Goal: Task Accomplishment & Management: Use online tool/utility

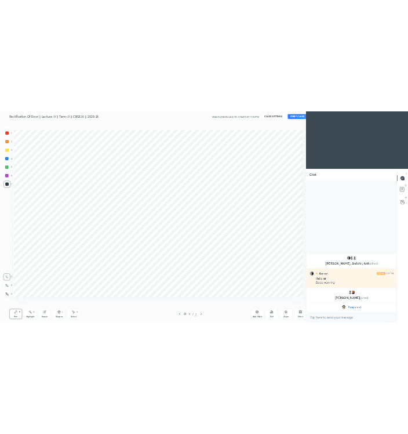
scroll to position [57463, 57175]
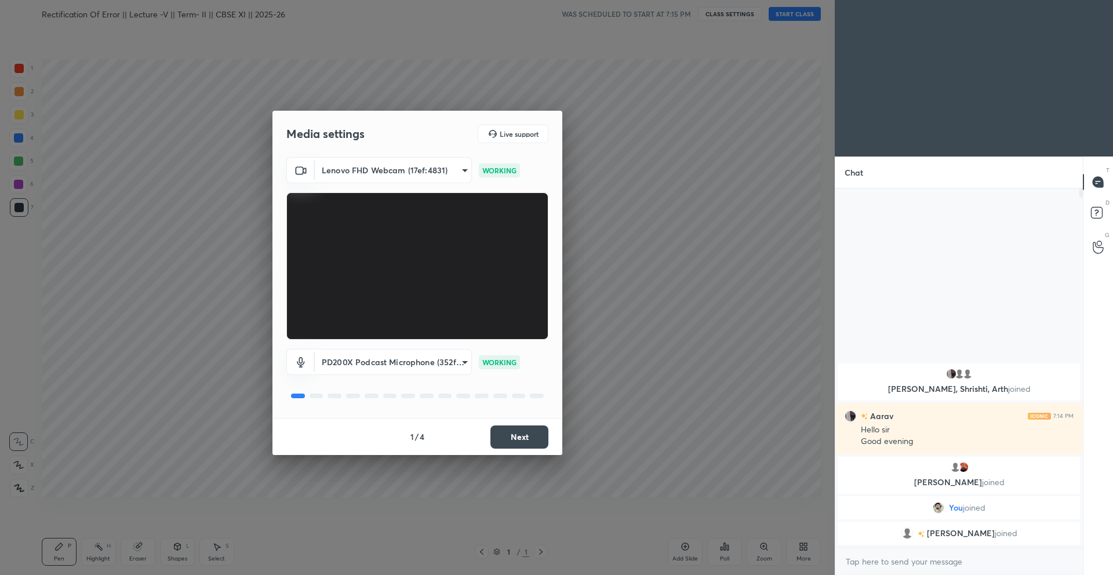
click at [524, 441] on button "Next" at bounding box center [519, 436] width 58 height 23
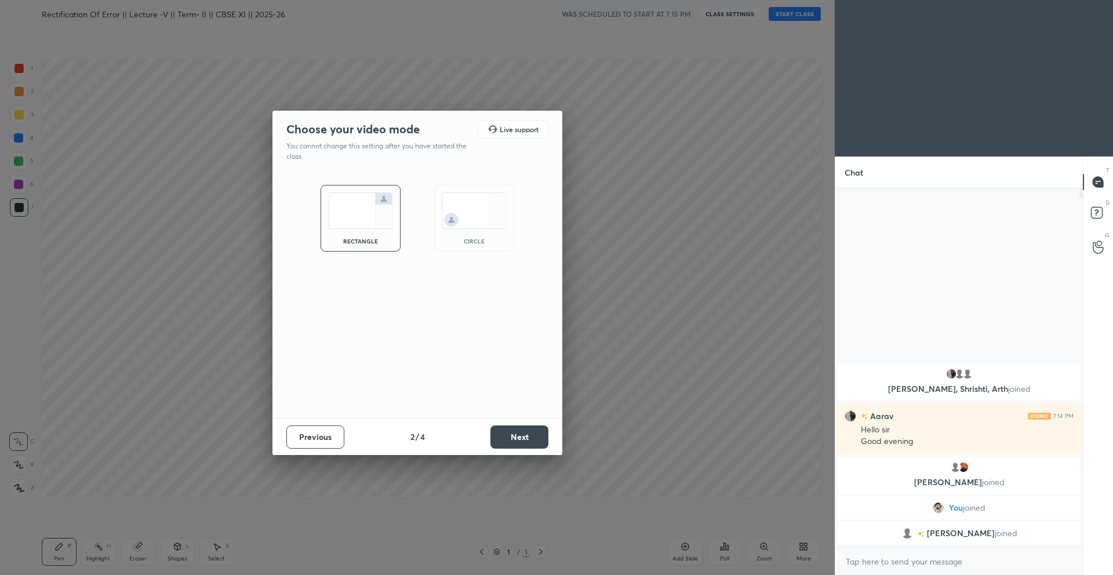
click at [524, 441] on button "Next" at bounding box center [519, 436] width 58 height 23
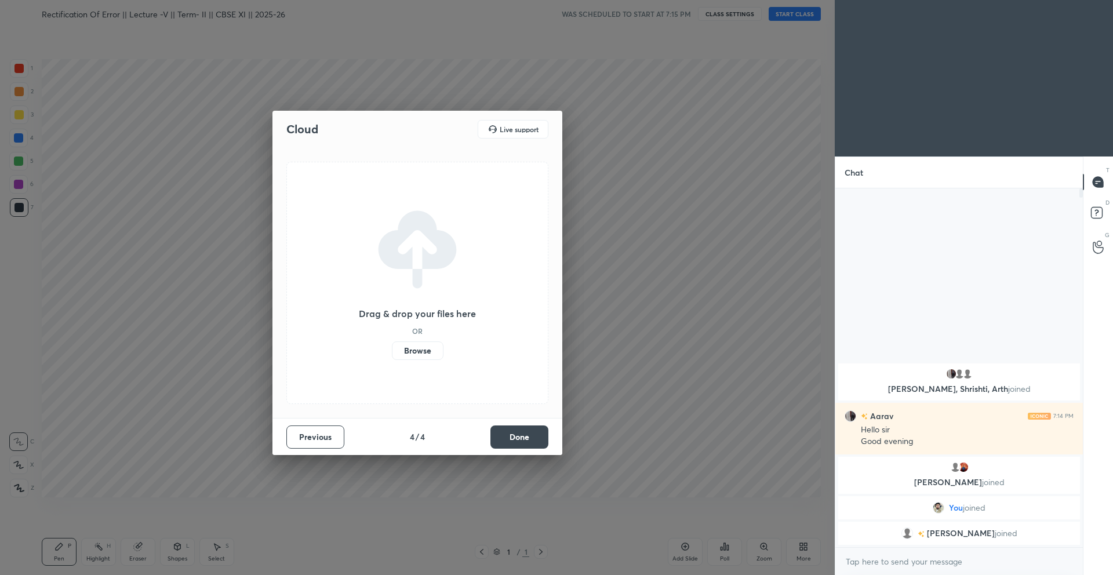
click at [524, 441] on button "Done" at bounding box center [519, 436] width 58 height 23
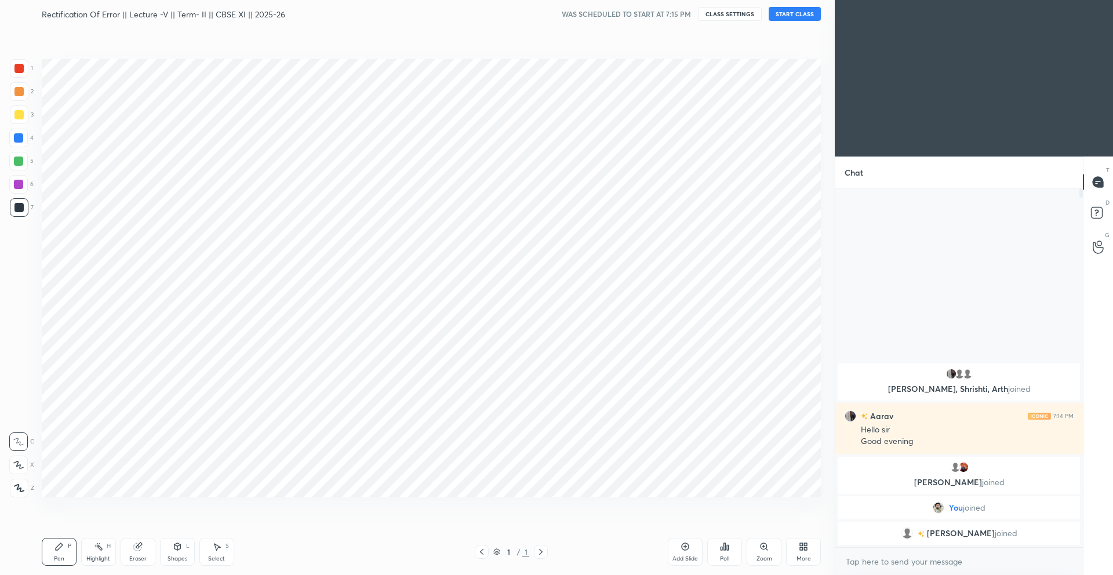
click at [801, 15] on button "START CLASS" at bounding box center [795, 14] width 52 height 14
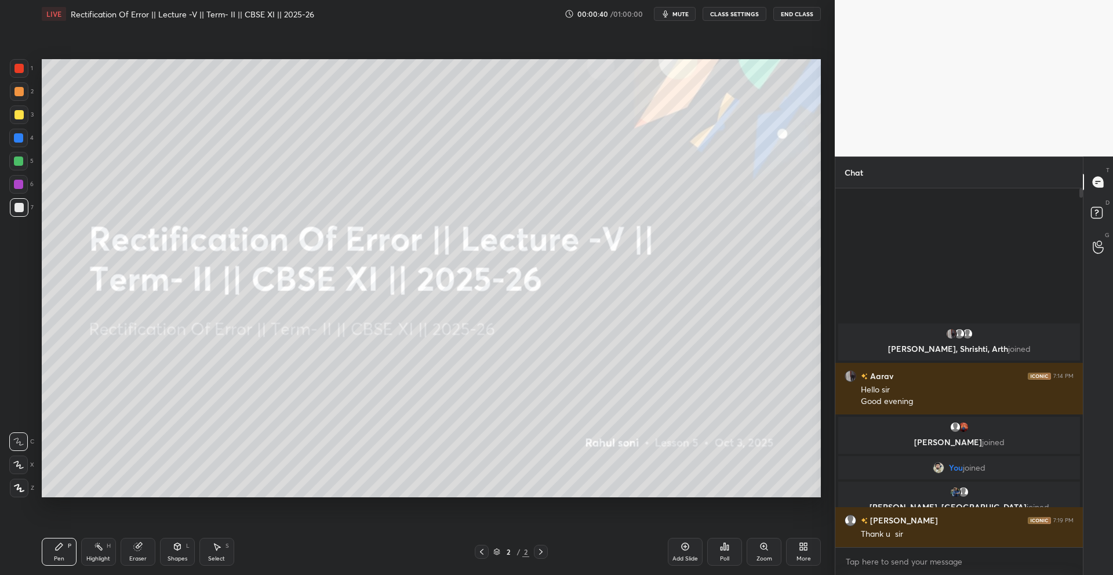
click at [687, 561] on div "Add Slide" at bounding box center [685, 559] width 26 height 6
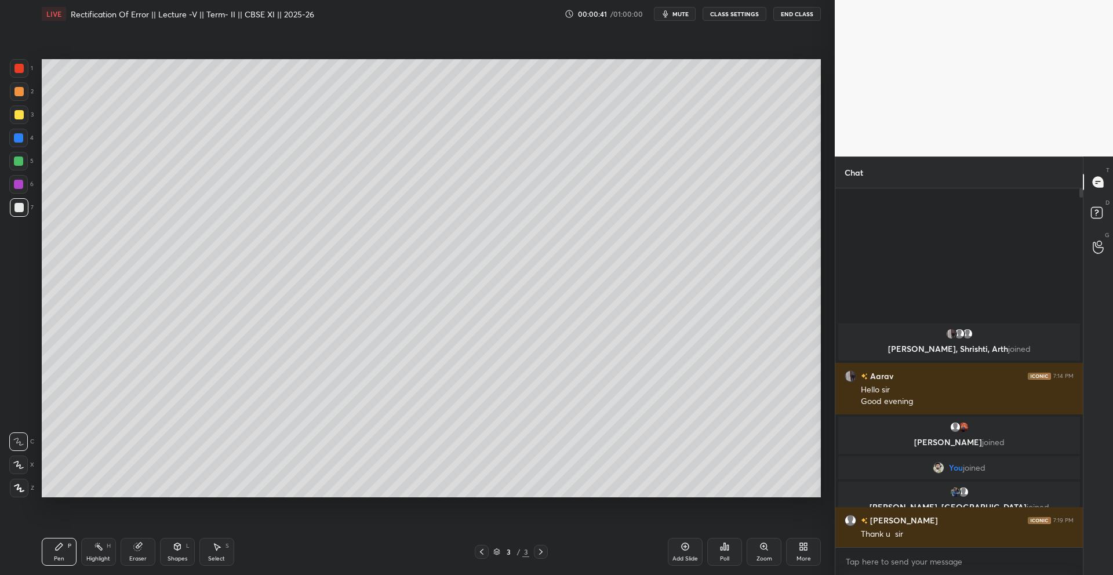
click at [20, 487] on icon at bounding box center [19, 488] width 10 height 8
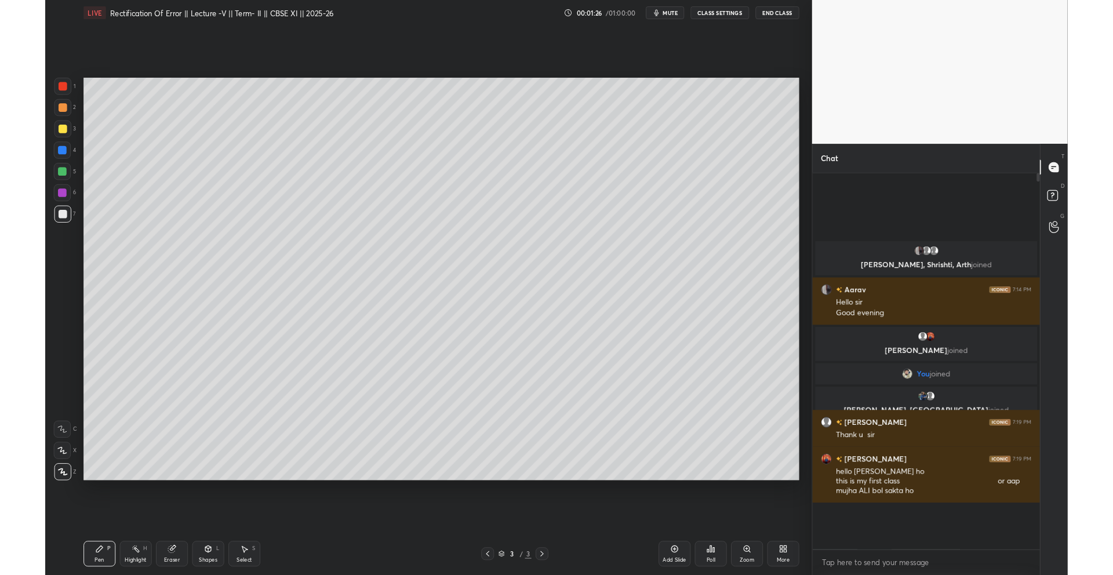
scroll to position [0, 0]
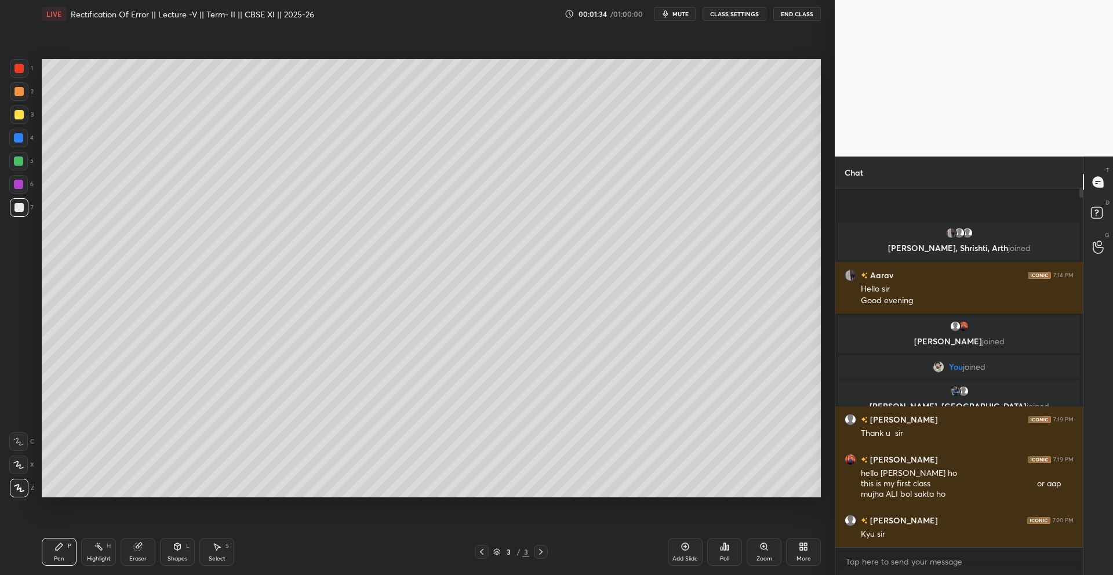
click at [802, 549] on icon at bounding box center [801, 548] width 3 height 3
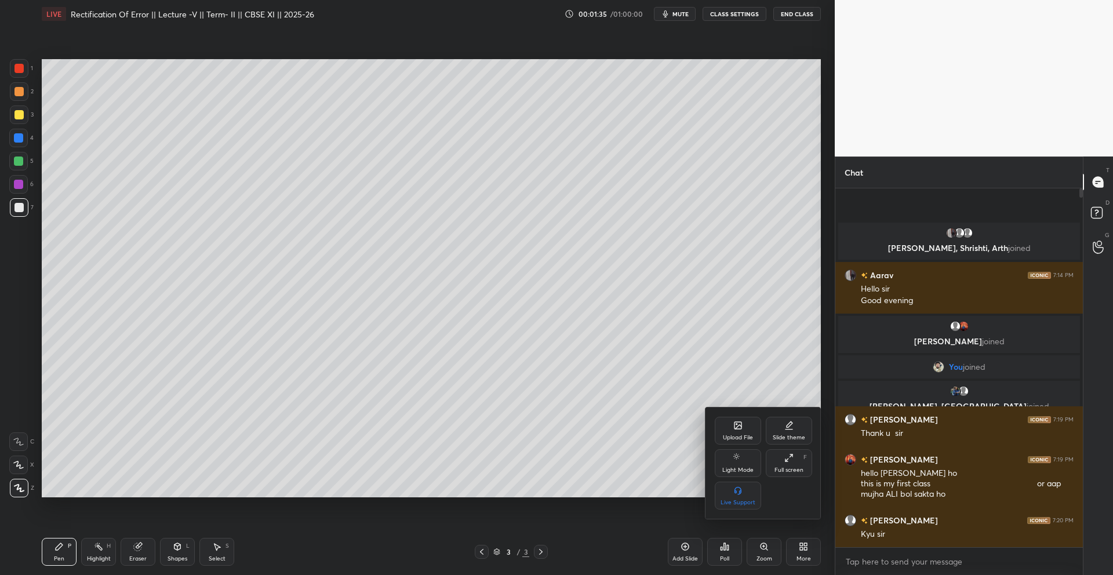
click at [729, 432] on div "Upload File" at bounding box center [738, 431] width 46 height 28
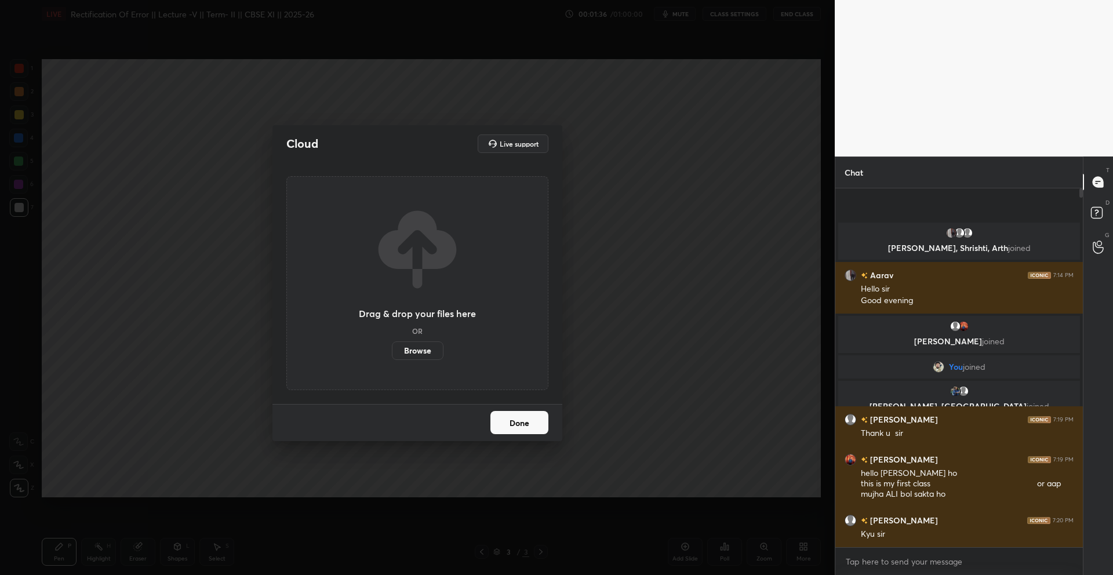
click at [417, 354] on label "Browse" at bounding box center [418, 350] width 52 height 19
click at [392, 354] on input "Browse" at bounding box center [392, 350] width 0 height 19
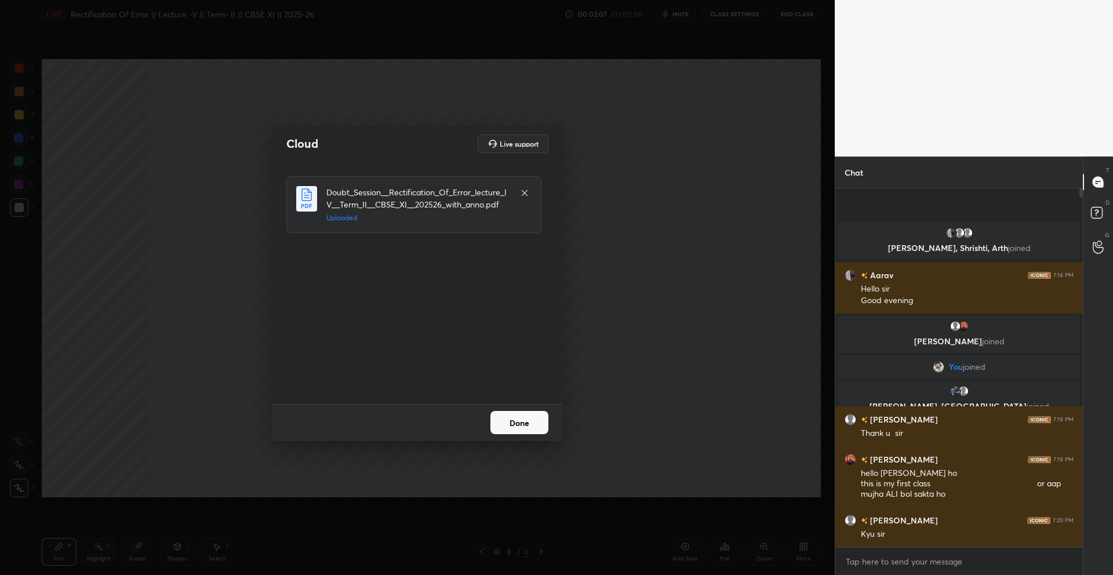
click at [518, 413] on button "Done" at bounding box center [519, 422] width 58 height 23
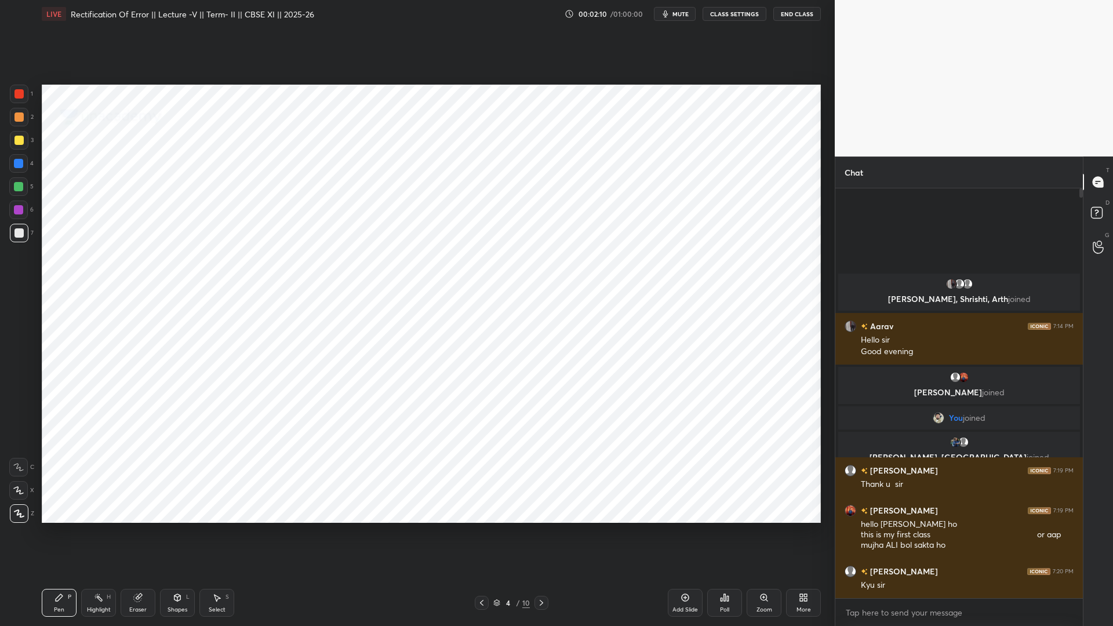
scroll to position [406, 244]
click at [544, 574] on icon at bounding box center [541, 602] width 9 height 9
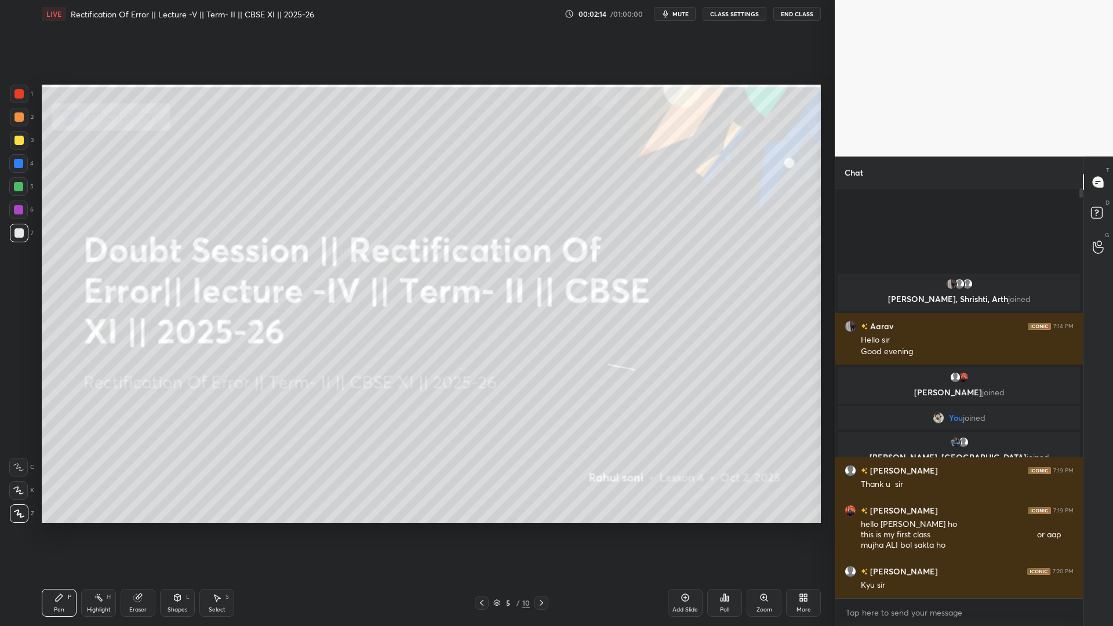
click at [544, 574] on icon at bounding box center [541, 602] width 9 height 9
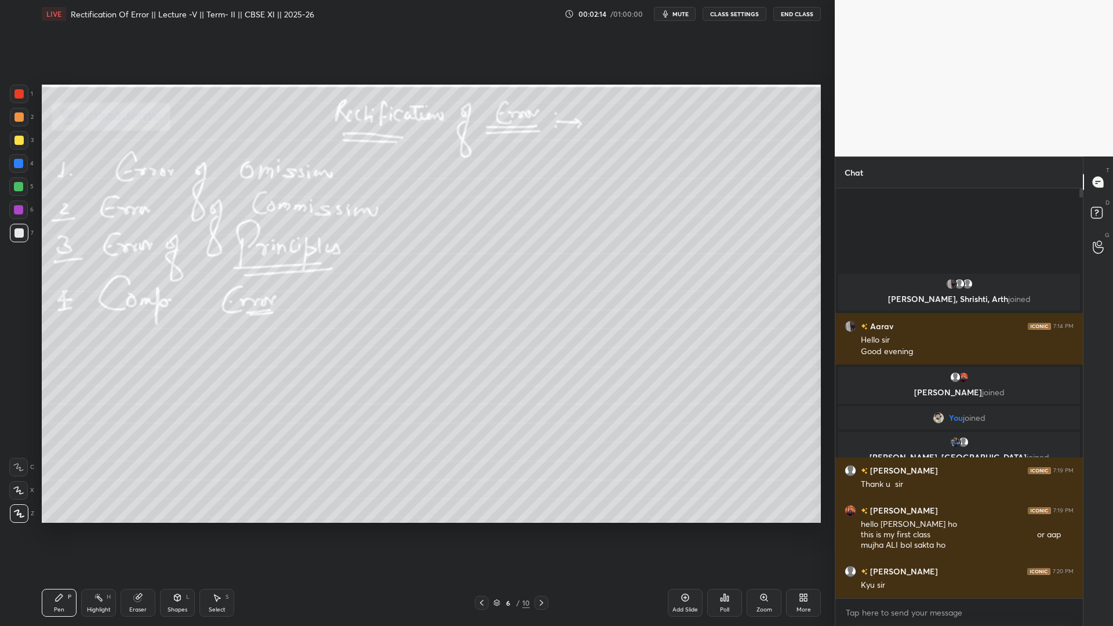
click at [544, 574] on icon at bounding box center [541, 602] width 9 height 9
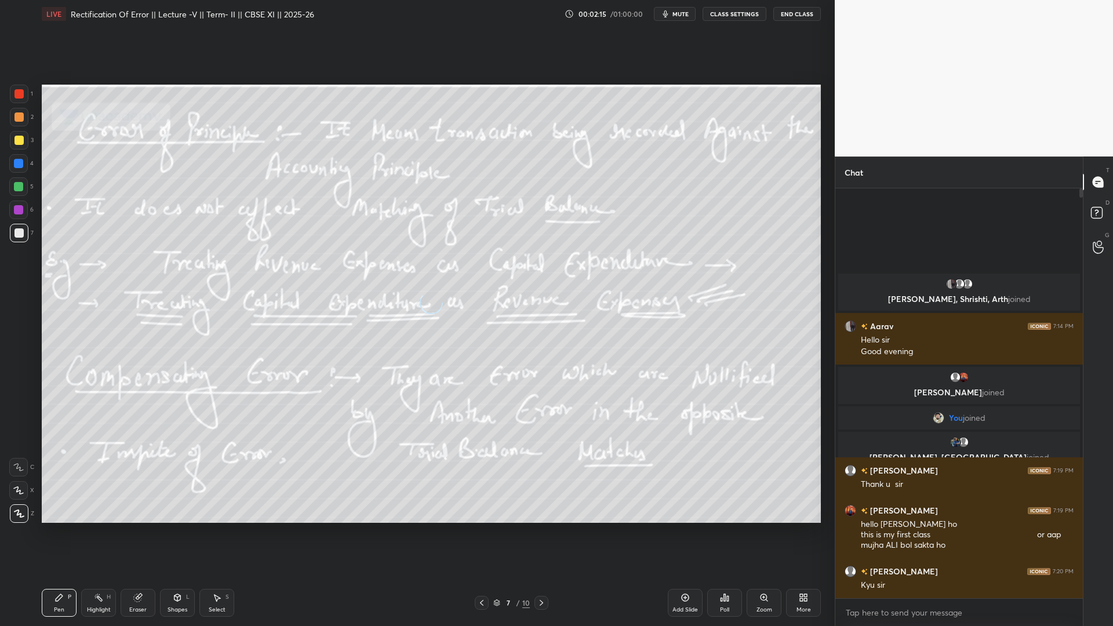
click at [544, 574] on icon at bounding box center [541, 602] width 9 height 9
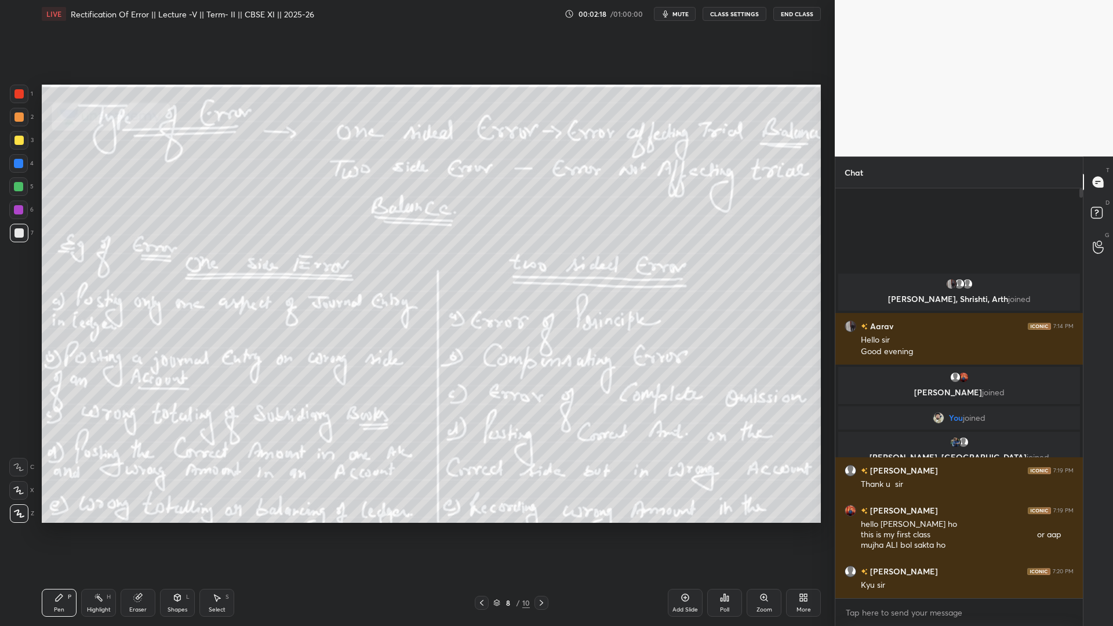
click at [484, 574] on icon at bounding box center [481, 602] width 9 height 9
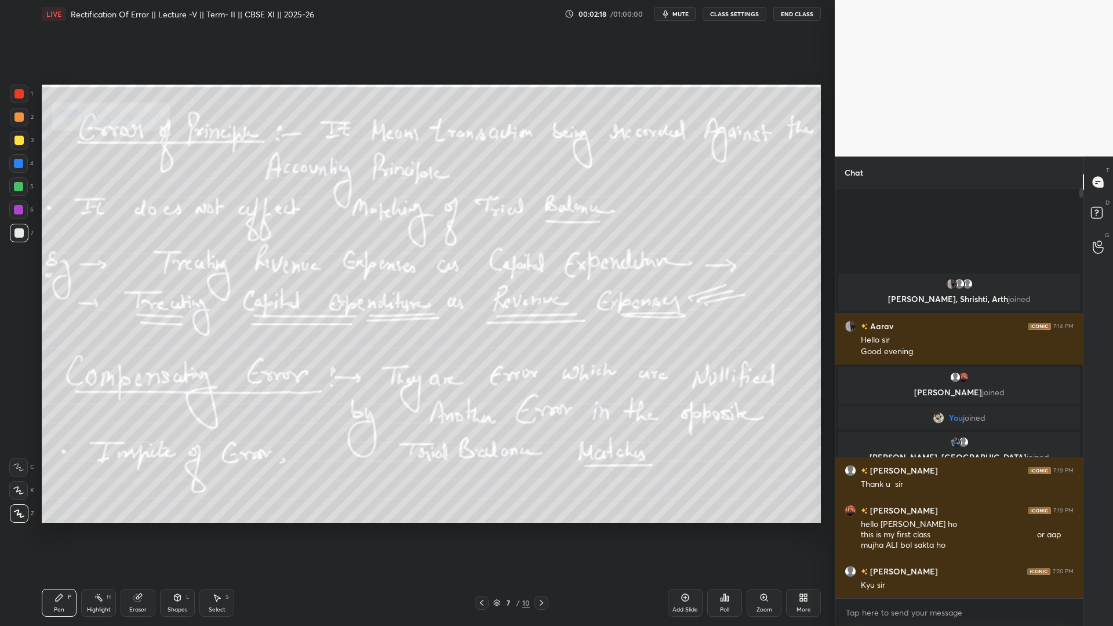
click at [484, 574] on icon at bounding box center [481, 602] width 9 height 9
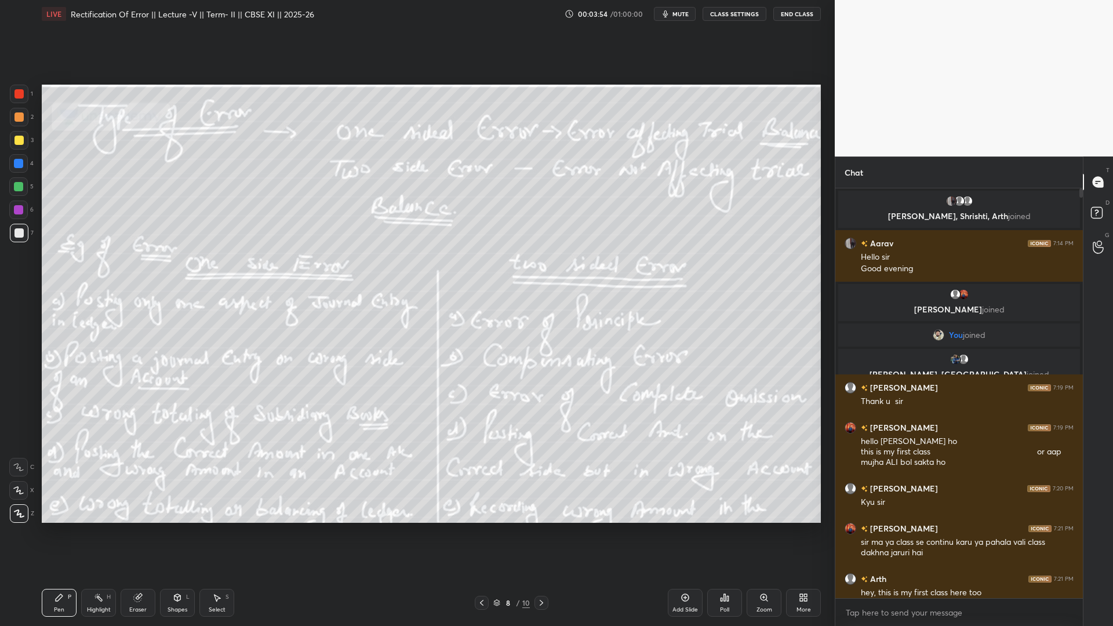
click at [540, 574] on icon at bounding box center [541, 603] width 3 height 6
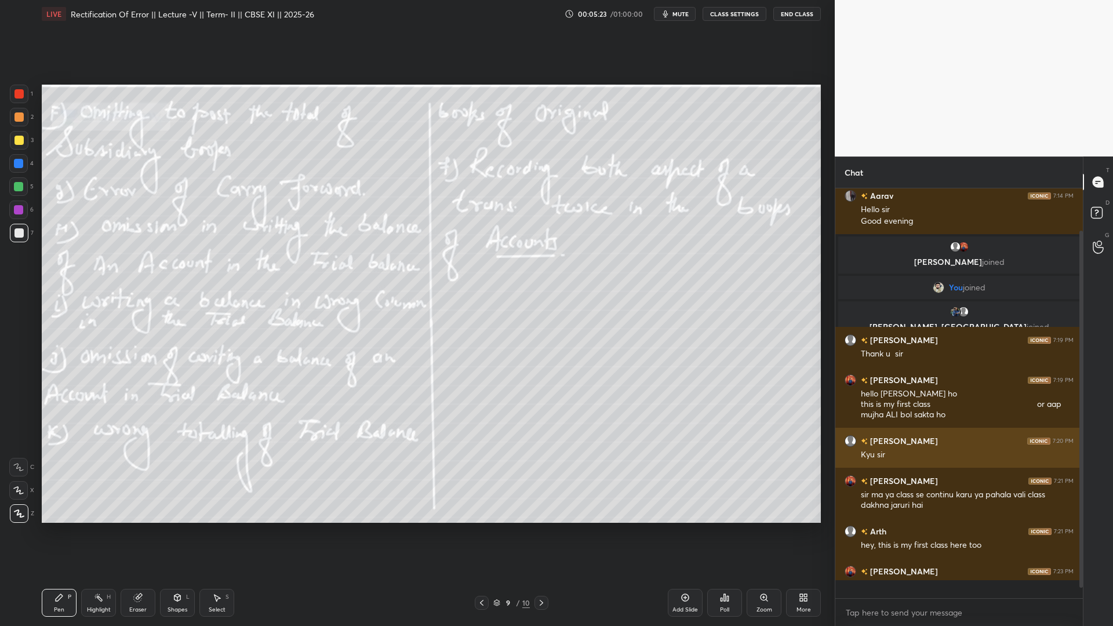
scroll to position [48, 0]
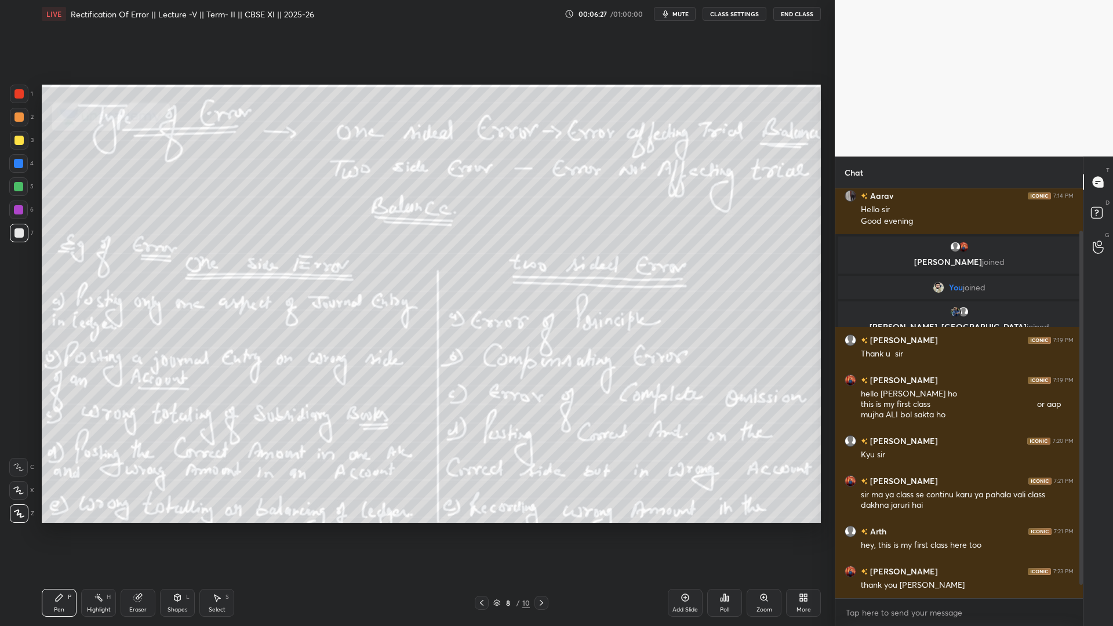
click at [540, 574] on icon at bounding box center [541, 602] width 9 height 9
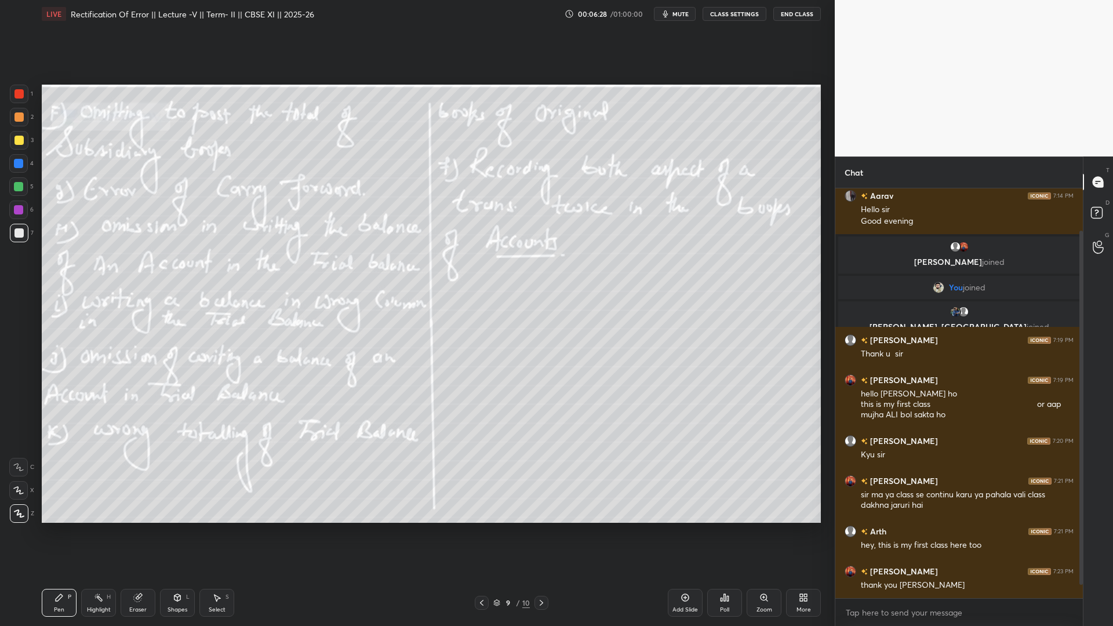
click at [540, 574] on icon at bounding box center [541, 602] width 9 height 9
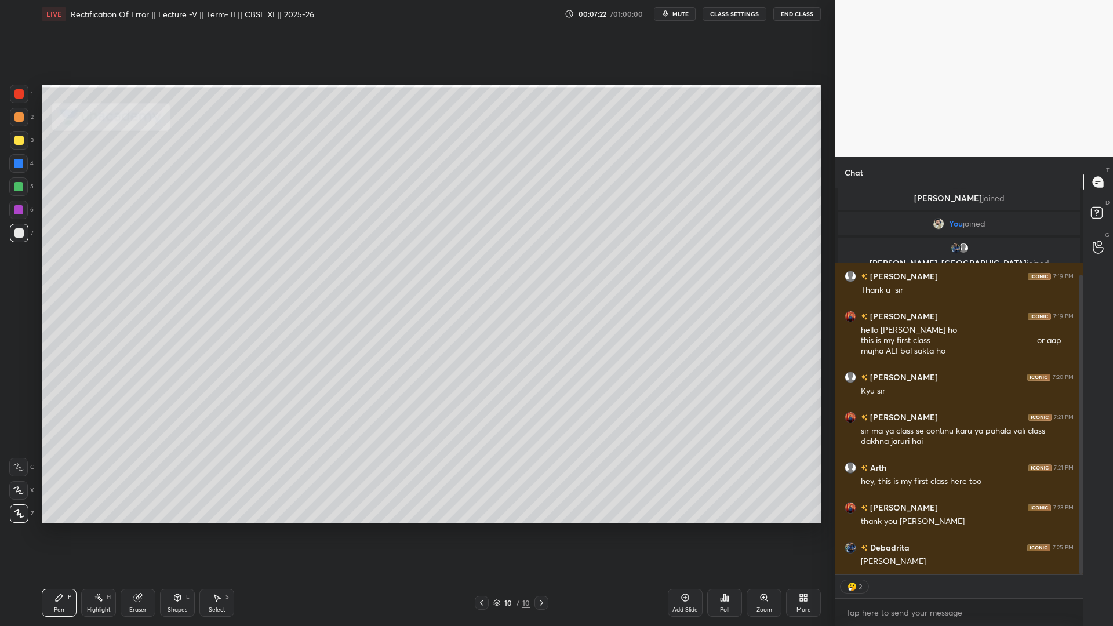
scroll to position [151, 0]
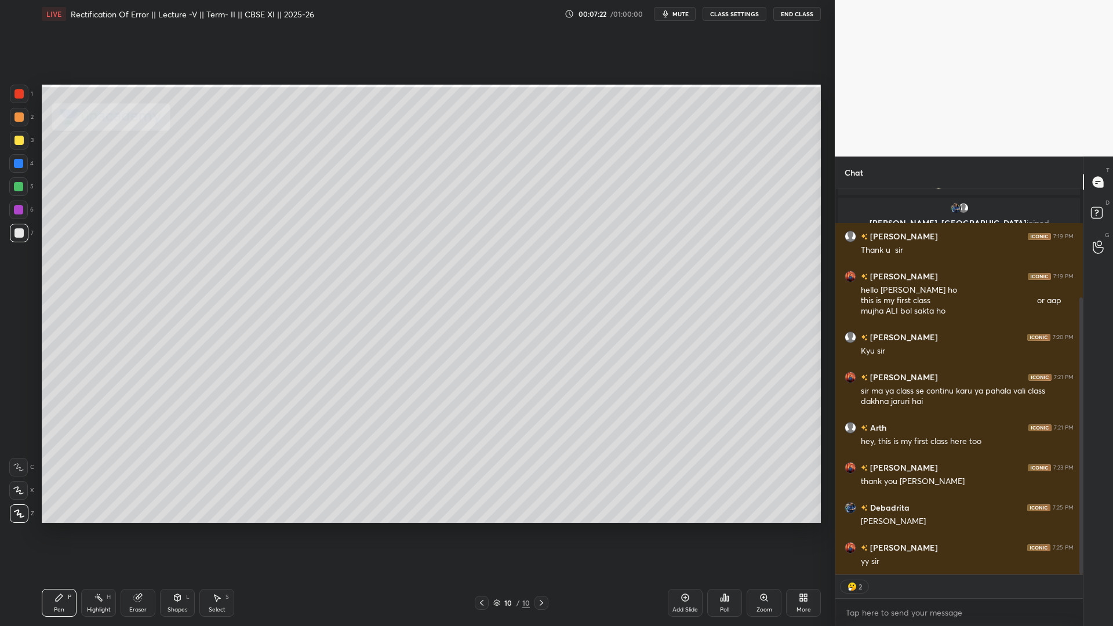
click at [721, 574] on div "Poll" at bounding box center [724, 610] width 9 height 6
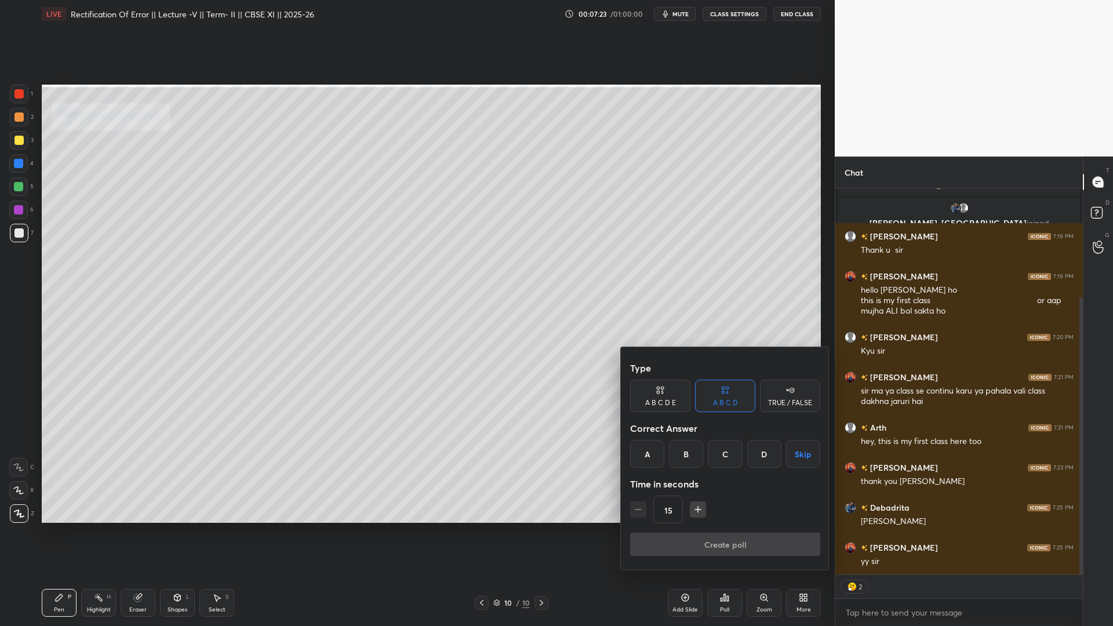
click at [646, 455] on div "A" at bounding box center [647, 454] width 34 height 28
click at [679, 537] on button "Create poll" at bounding box center [725, 544] width 190 height 23
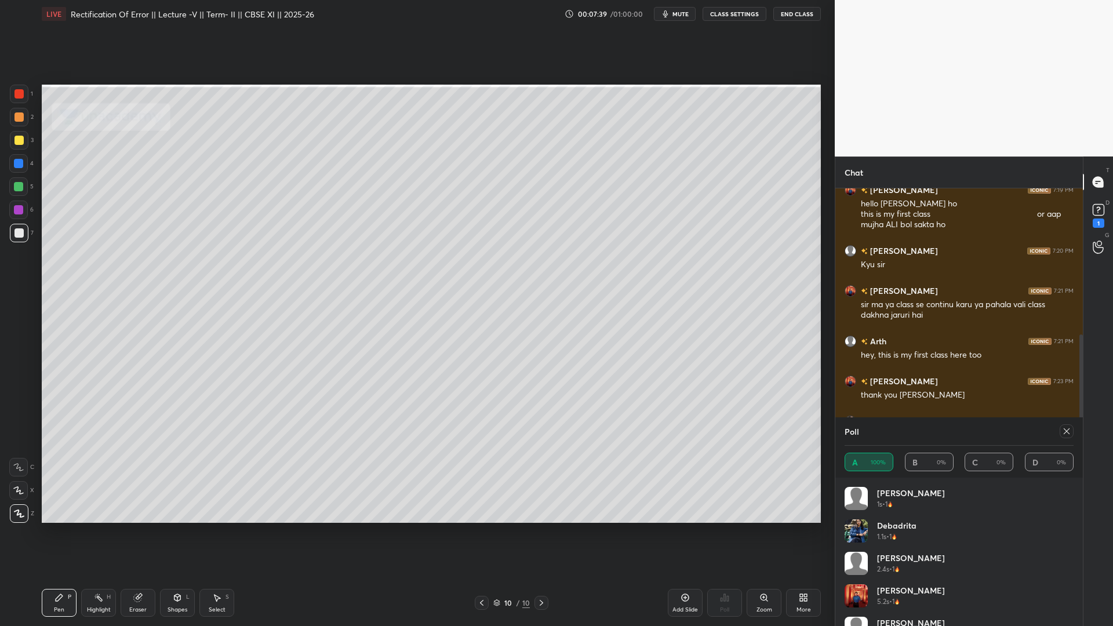
scroll to position [23, 0]
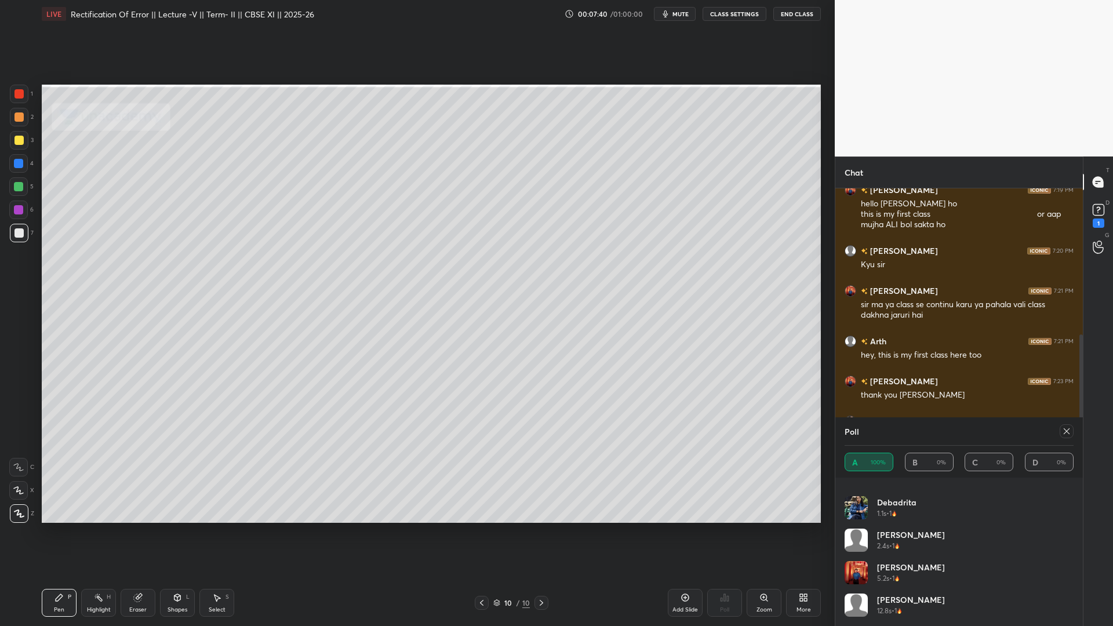
click at [1064, 428] on icon at bounding box center [1066, 431] width 9 height 9
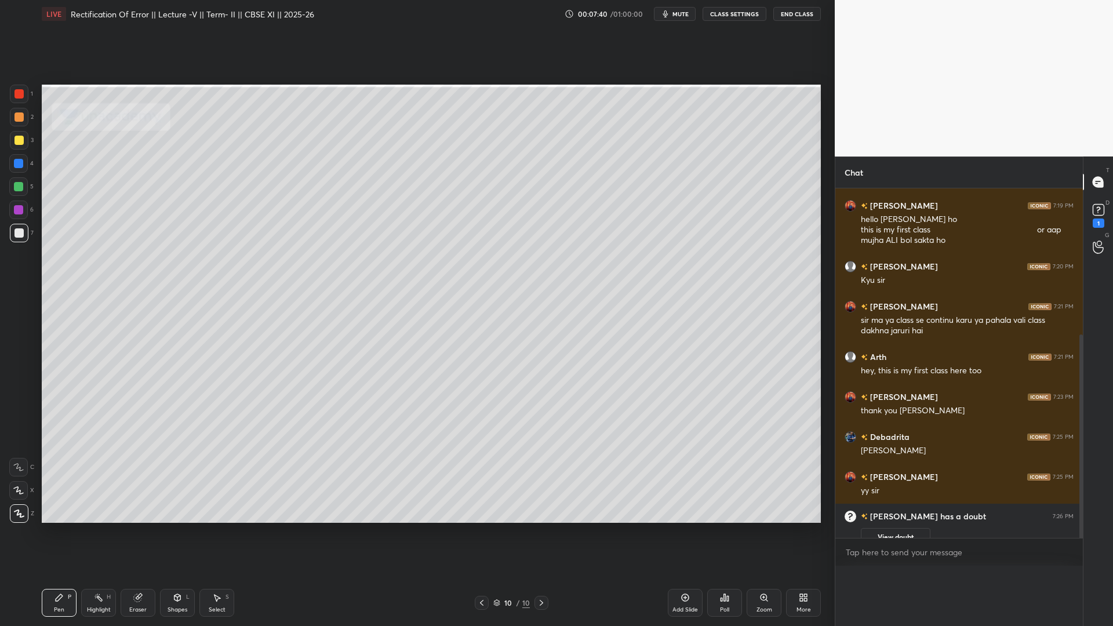
scroll to position [308, 244]
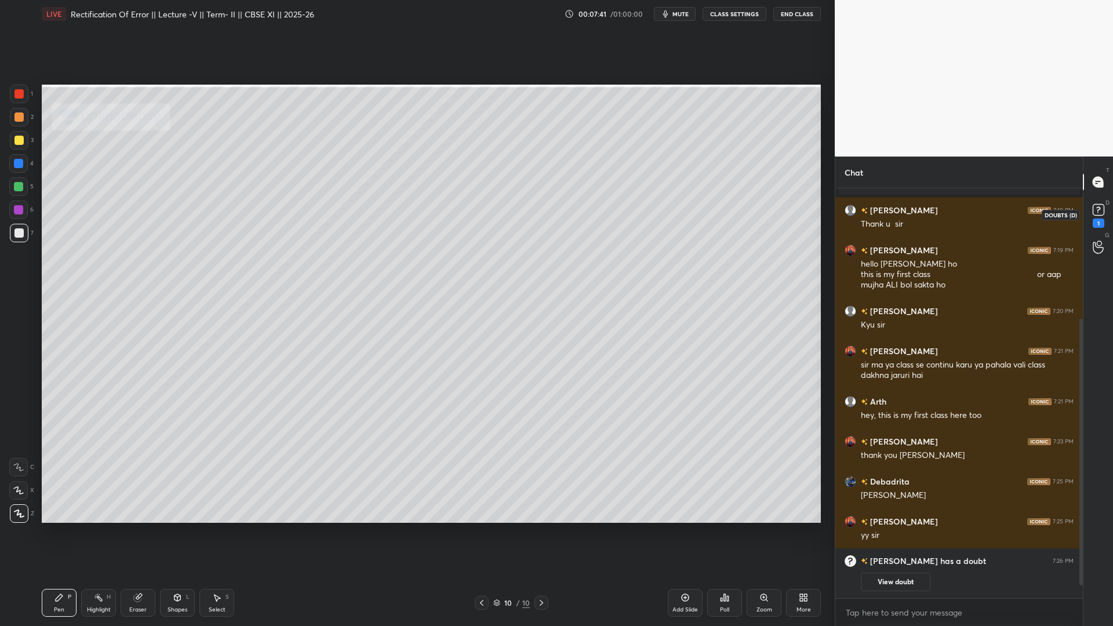
click at [1100, 205] on rect at bounding box center [1098, 210] width 11 height 11
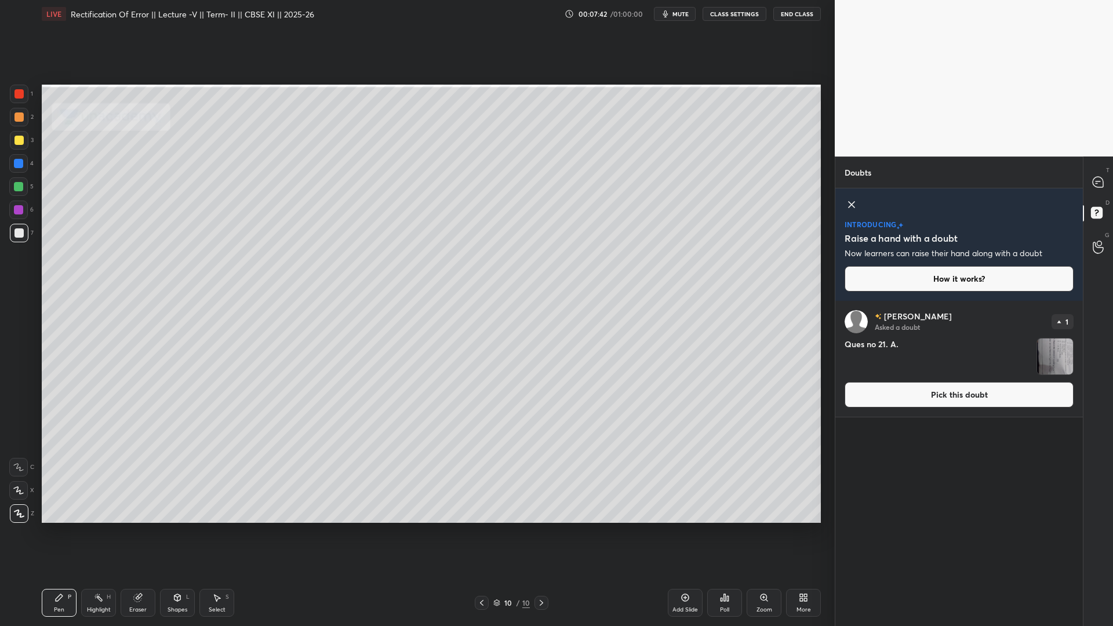
click at [958, 400] on button "Pick this doubt" at bounding box center [959, 395] width 229 height 26
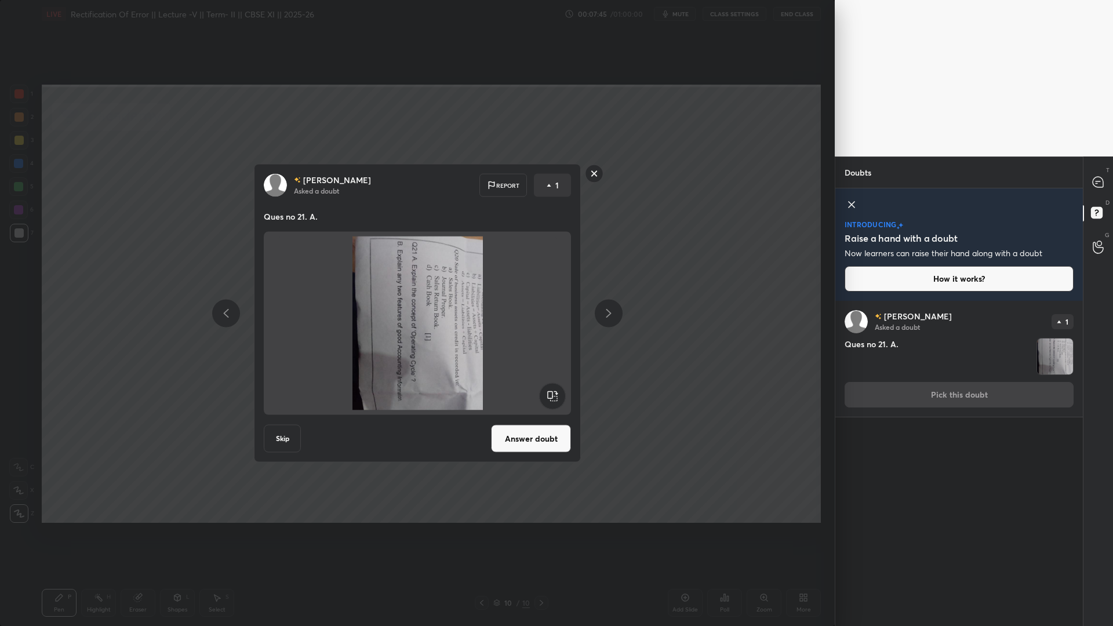
click at [559, 400] on rect at bounding box center [552, 396] width 26 height 26
click at [559, 399] on rect at bounding box center [552, 396] width 26 height 26
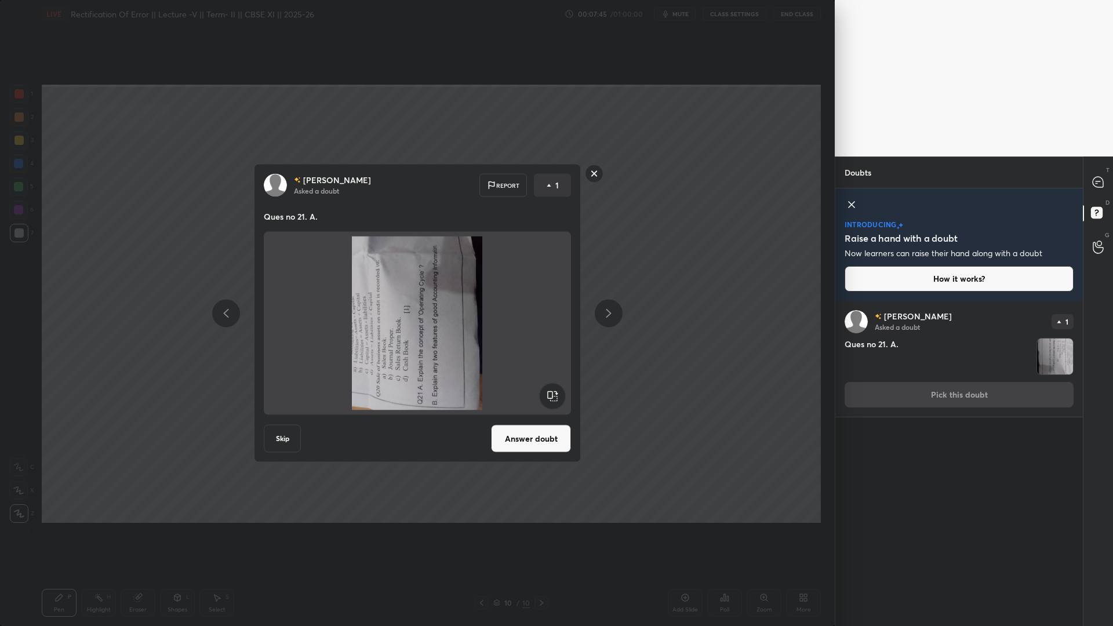
click at [558, 398] on rect at bounding box center [552, 396] width 26 height 26
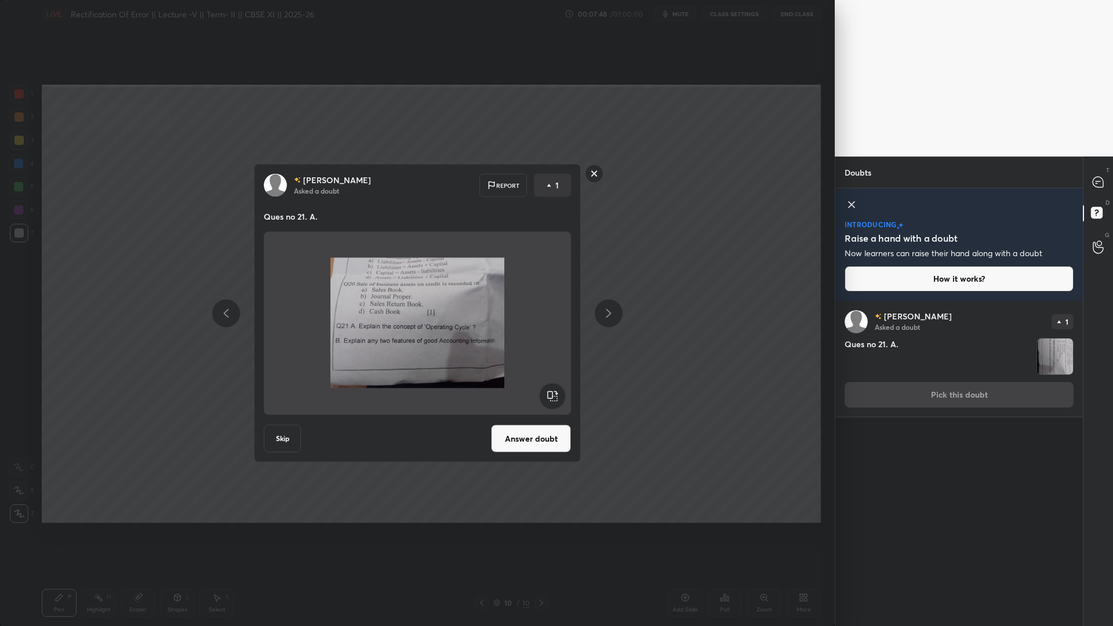
click at [596, 172] on rect at bounding box center [594, 174] width 18 height 18
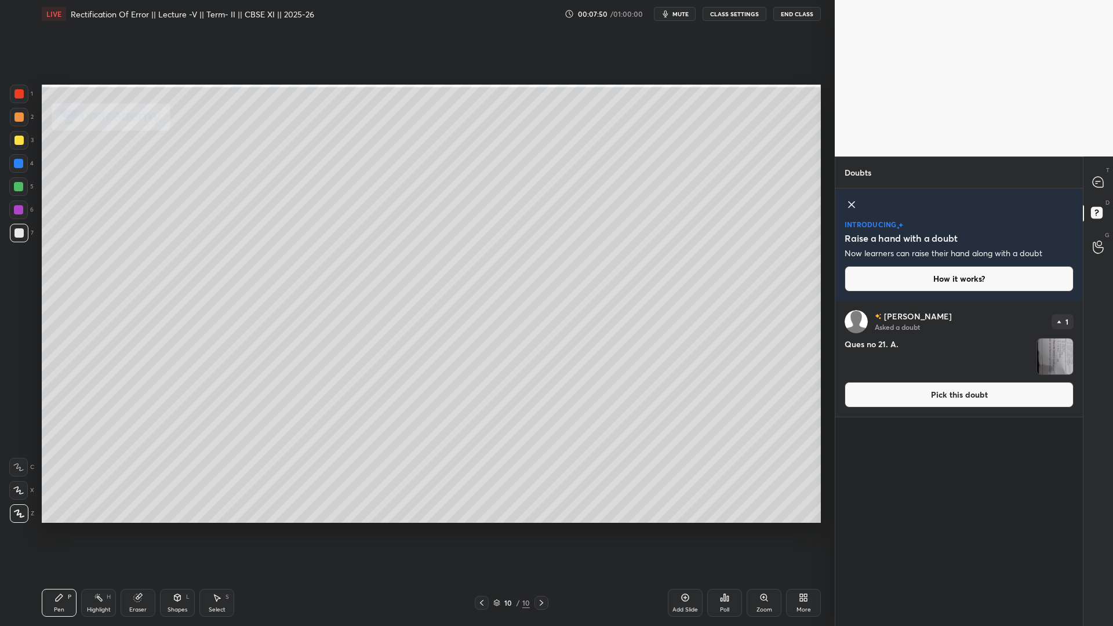
click at [483, 574] on icon at bounding box center [481, 602] width 9 height 9
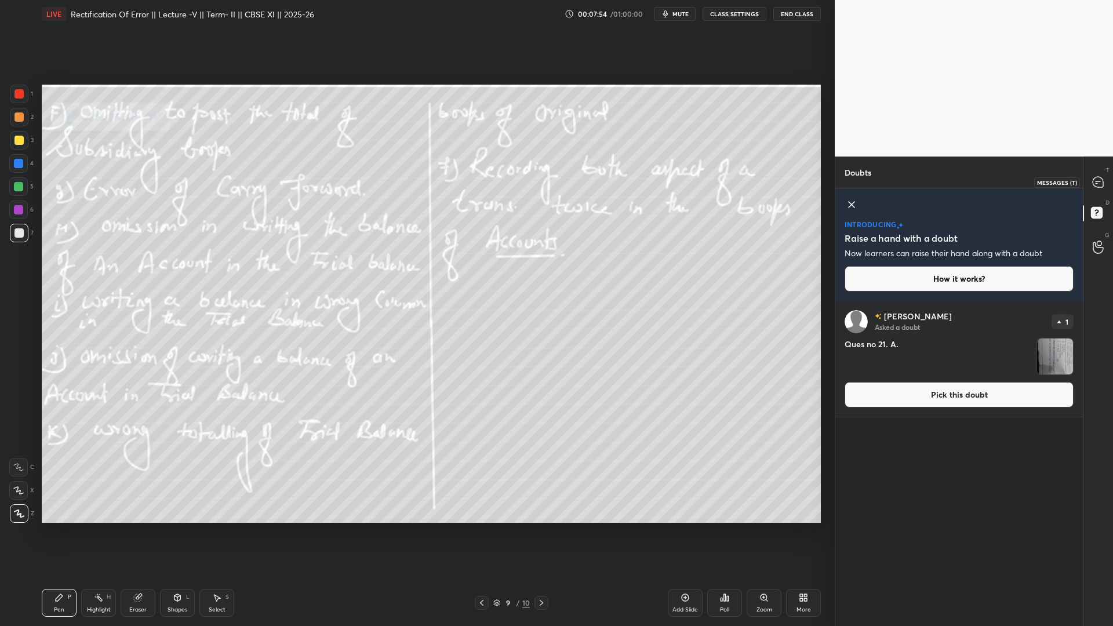
click at [1087, 183] on div at bounding box center [1098, 182] width 23 height 21
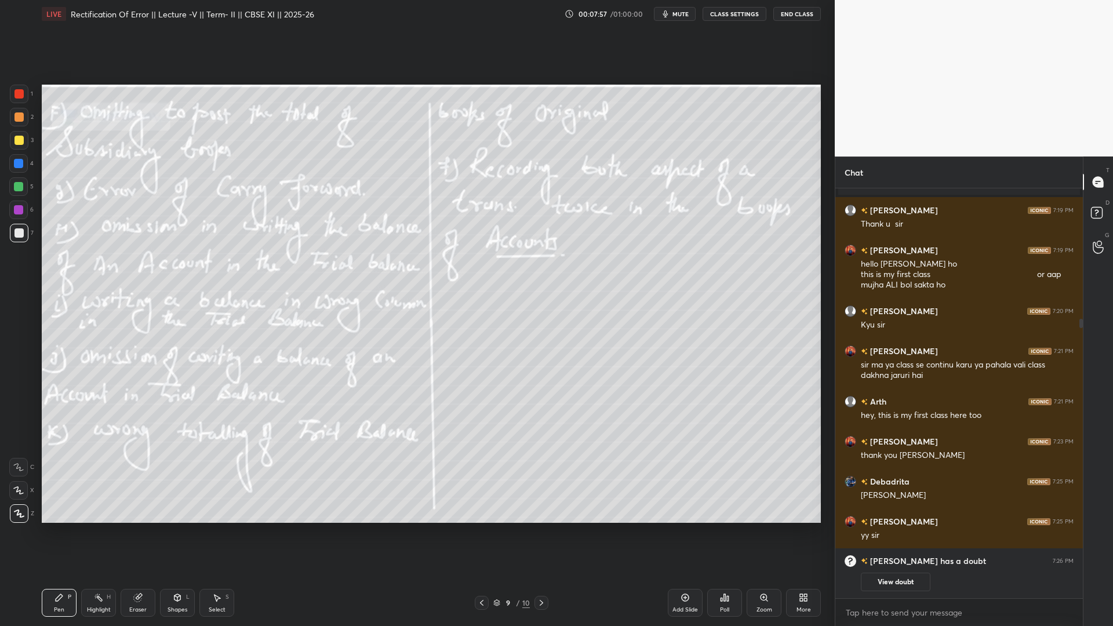
click at [483, 574] on icon at bounding box center [481, 602] width 9 height 9
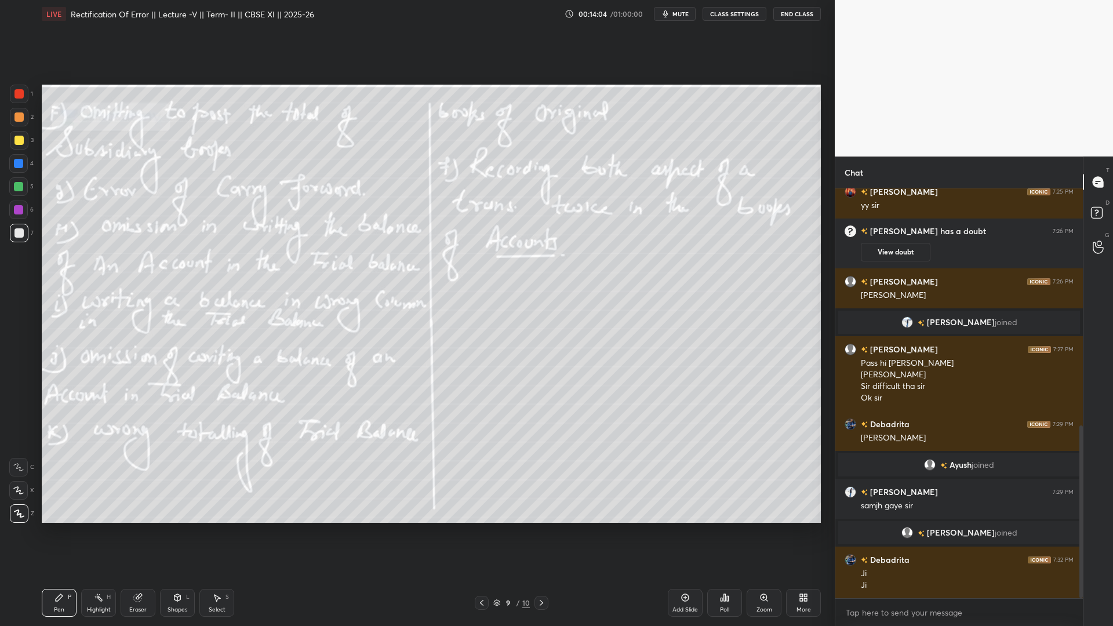
scroll to position [561, 0]
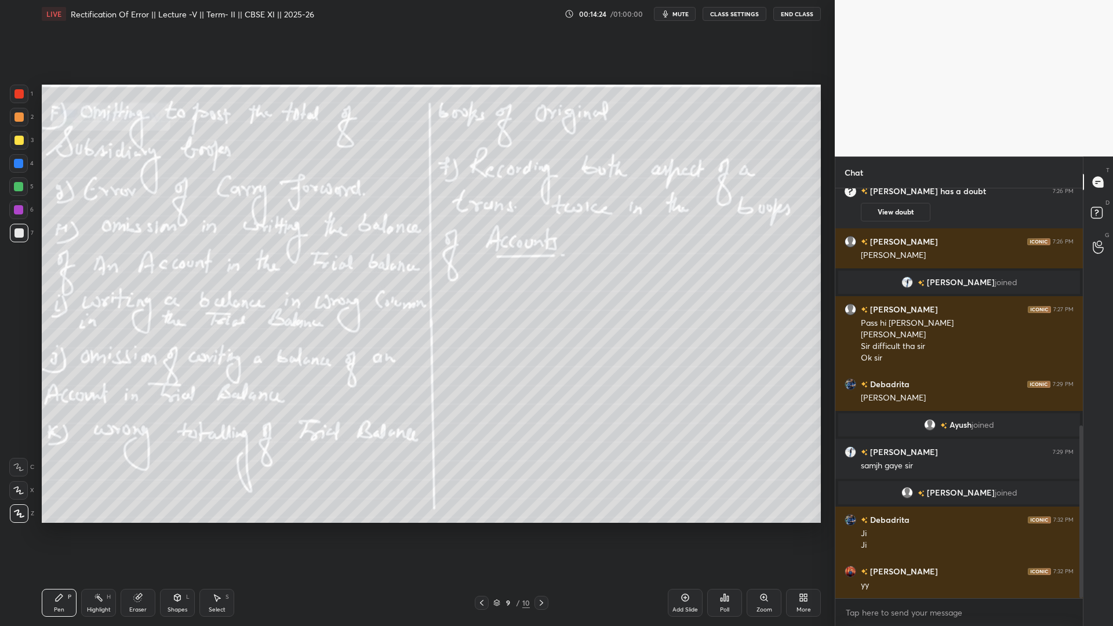
click at [804, 574] on icon at bounding box center [803, 597] width 9 height 9
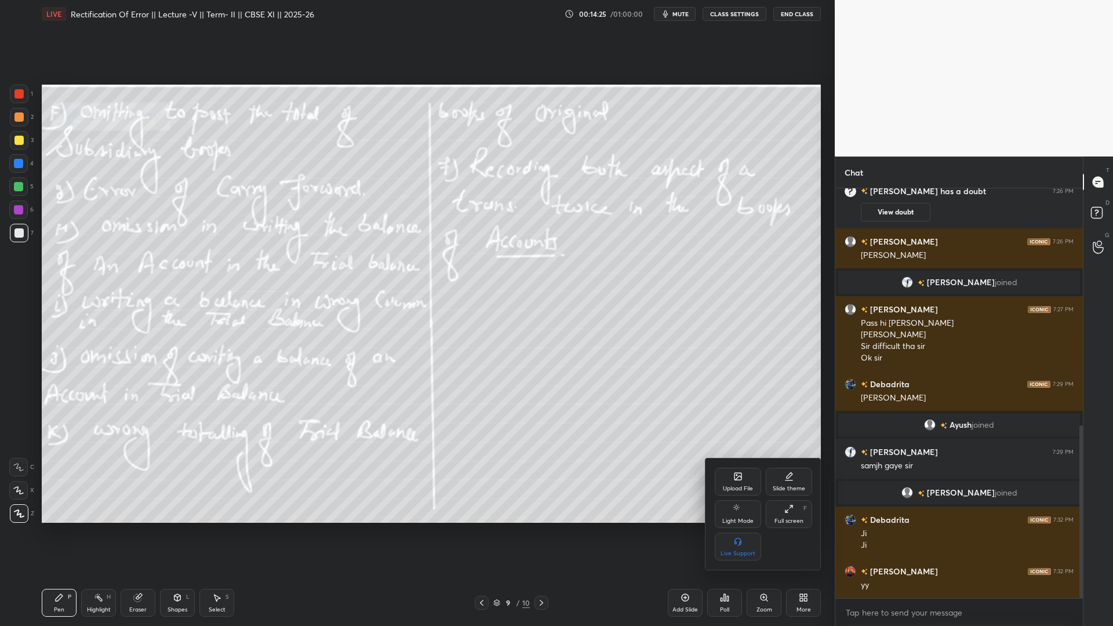
click at [794, 486] on div "Slide theme" at bounding box center [789, 489] width 32 height 6
click at [794, 543] on div "Dark Ruled" at bounding box center [789, 547] width 46 height 28
click at [688, 574] on div at bounding box center [556, 313] width 1113 height 626
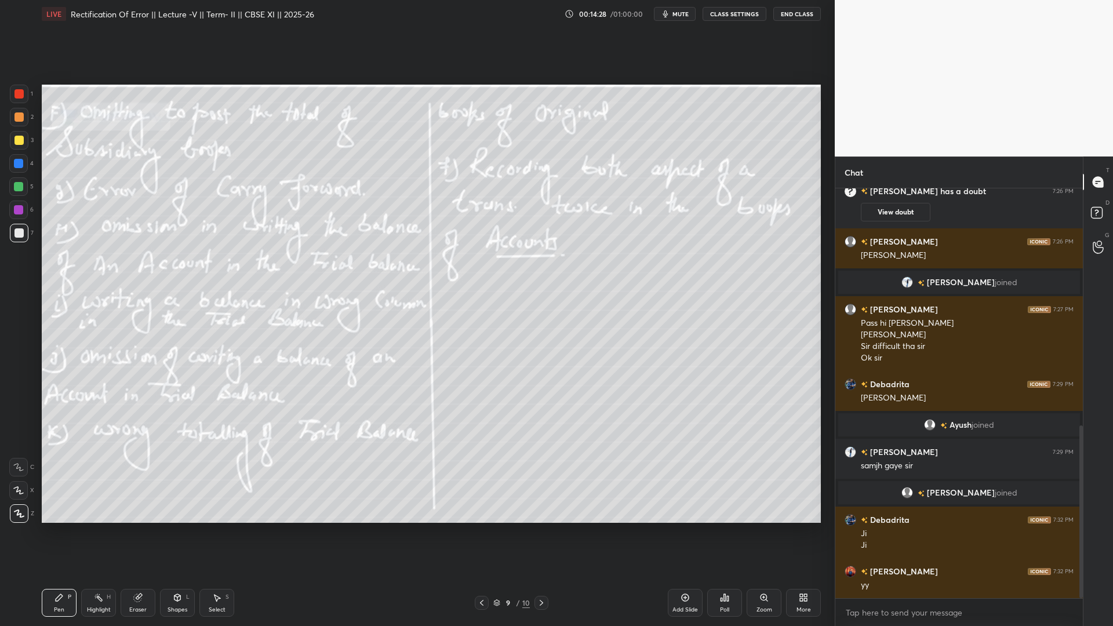
drag, startPoint x: 541, startPoint y: 605, endPoint x: 526, endPoint y: 609, distance: 16.2
click at [541, 574] on icon at bounding box center [541, 602] width 9 height 9
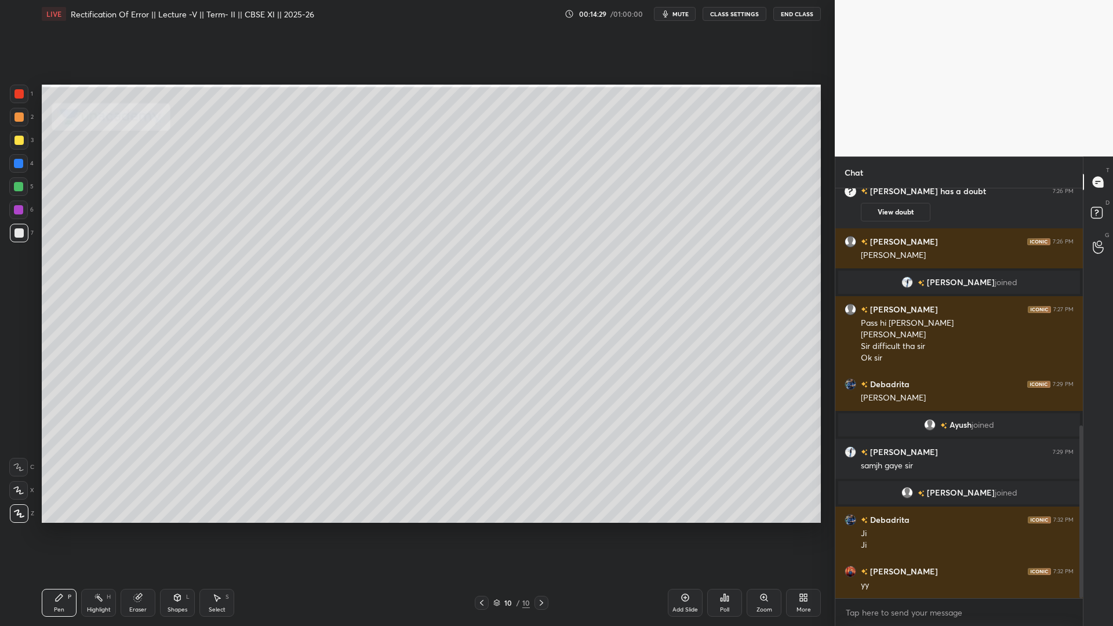
click at [486, 574] on div at bounding box center [482, 603] width 14 height 14
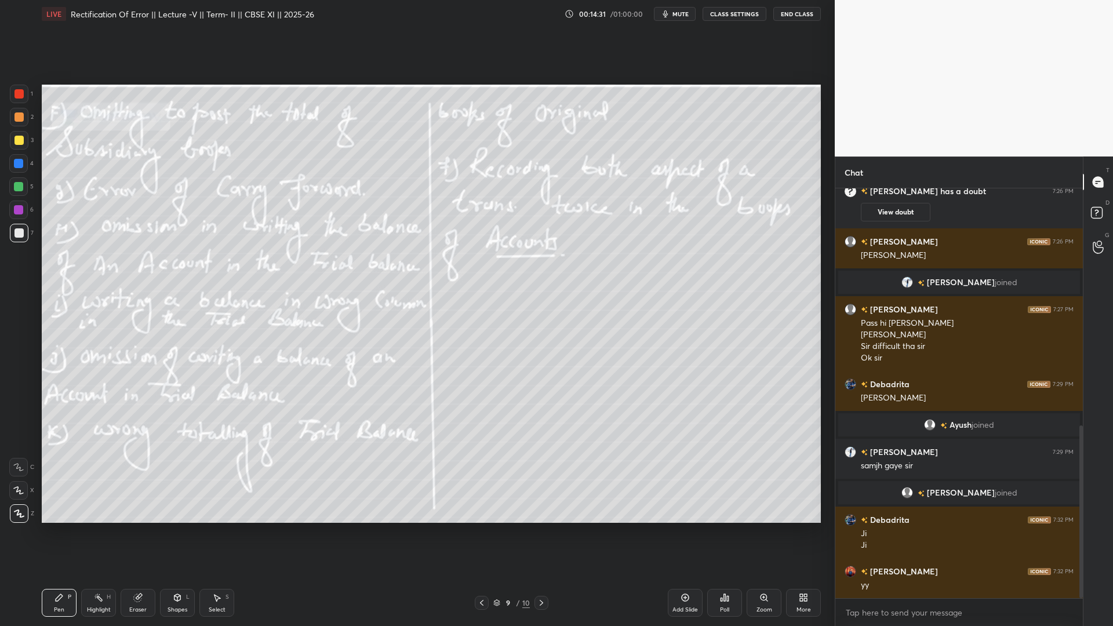
click at [680, 574] on icon at bounding box center [684, 597] width 9 height 9
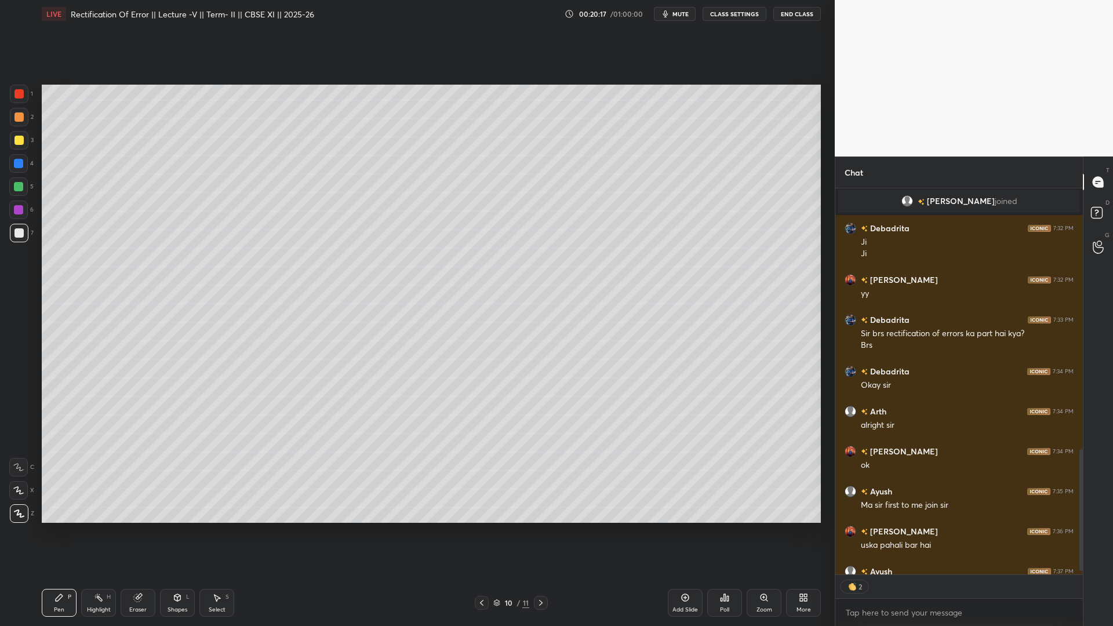
scroll to position [853, 0]
type textarea "x"
click at [888, 574] on textarea at bounding box center [959, 612] width 229 height 19
paste textarea "@rahulsoniclasses"
type textarea "@rahulsoniclasses"
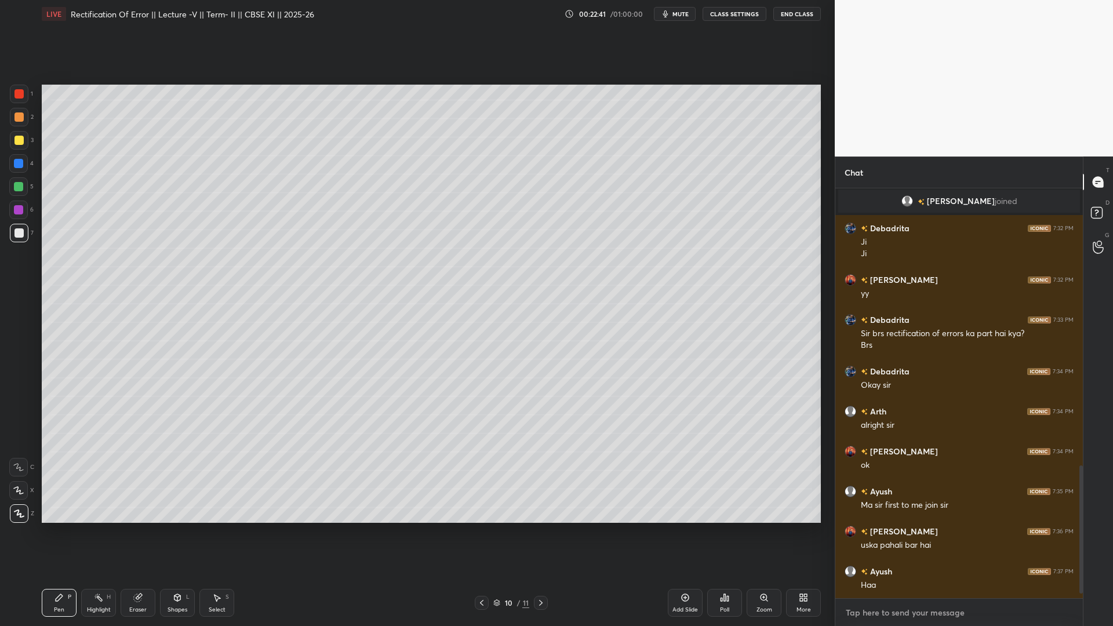
type textarea "x"
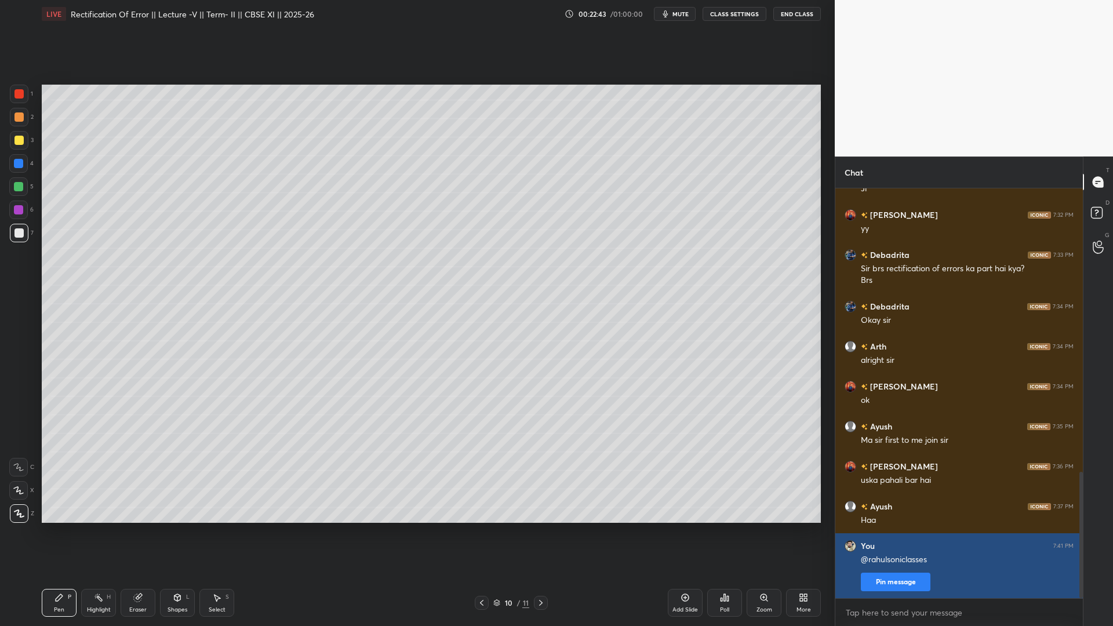
click at [894, 574] on button "Pin message" at bounding box center [896, 582] width 70 height 19
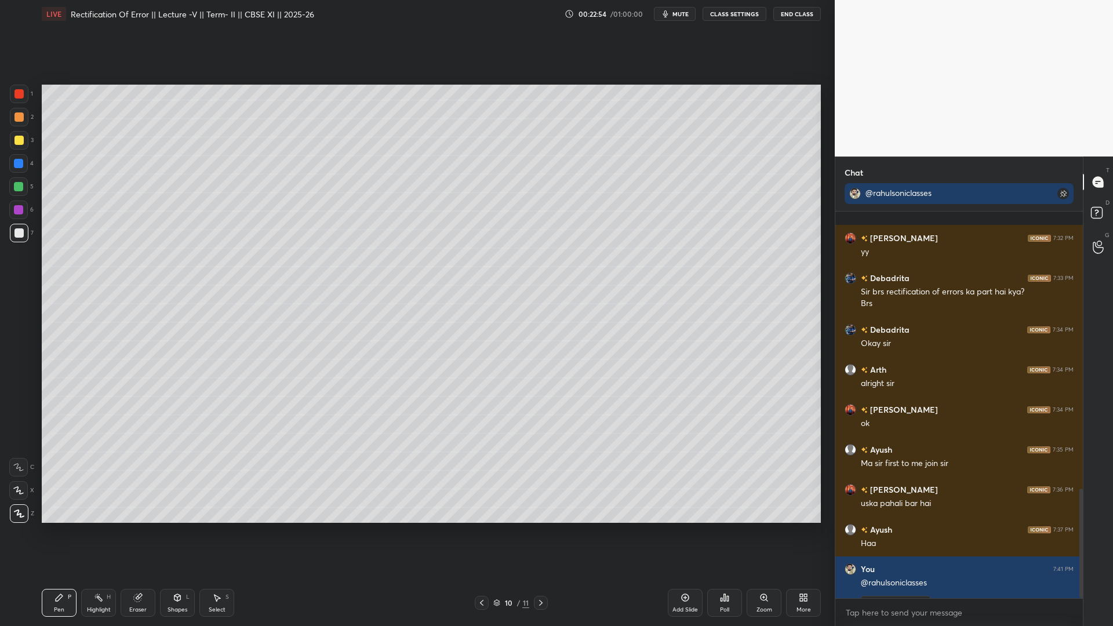
scroll to position [981, 0]
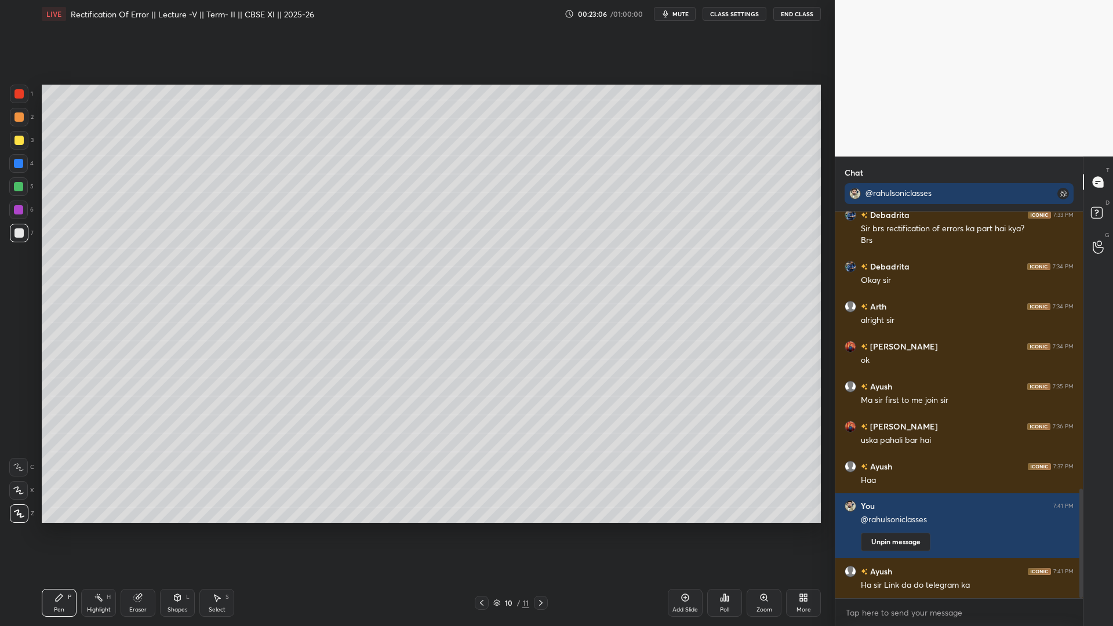
click at [542, 574] on icon at bounding box center [540, 603] width 3 height 6
click at [481, 574] on icon at bounding box center [481, 602] width 9 height 9
click at [683, 574] on div "Add Slide" at bounding box center [685, 610] width 26 height 6
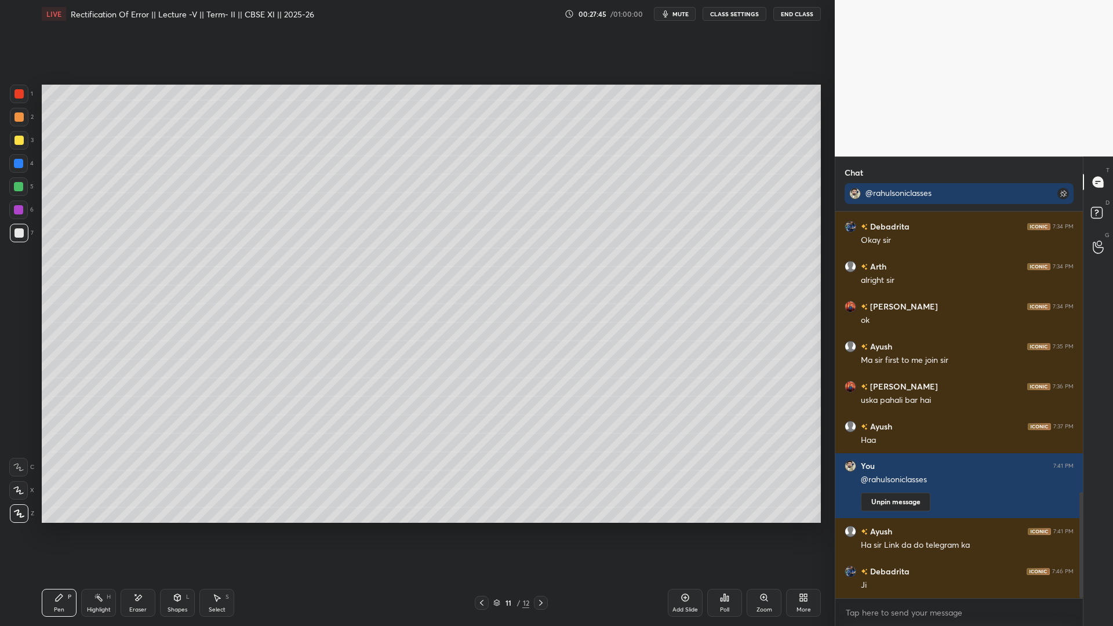
click at [682, 574] on div "Add Slide" at bounding box center [685, 610] width 26 height 6
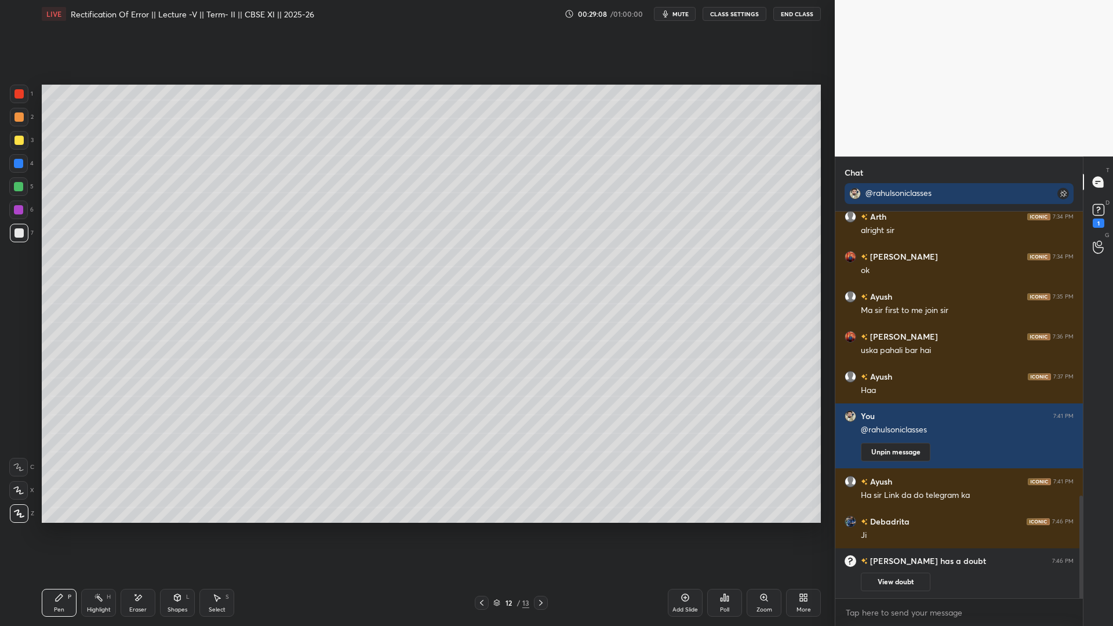
click at [22, 144] on div at bounding box center [18, 140] width 9 height 9
click at [1093, 206] on rect at bounding box center [1098, 210] width 11 height 11
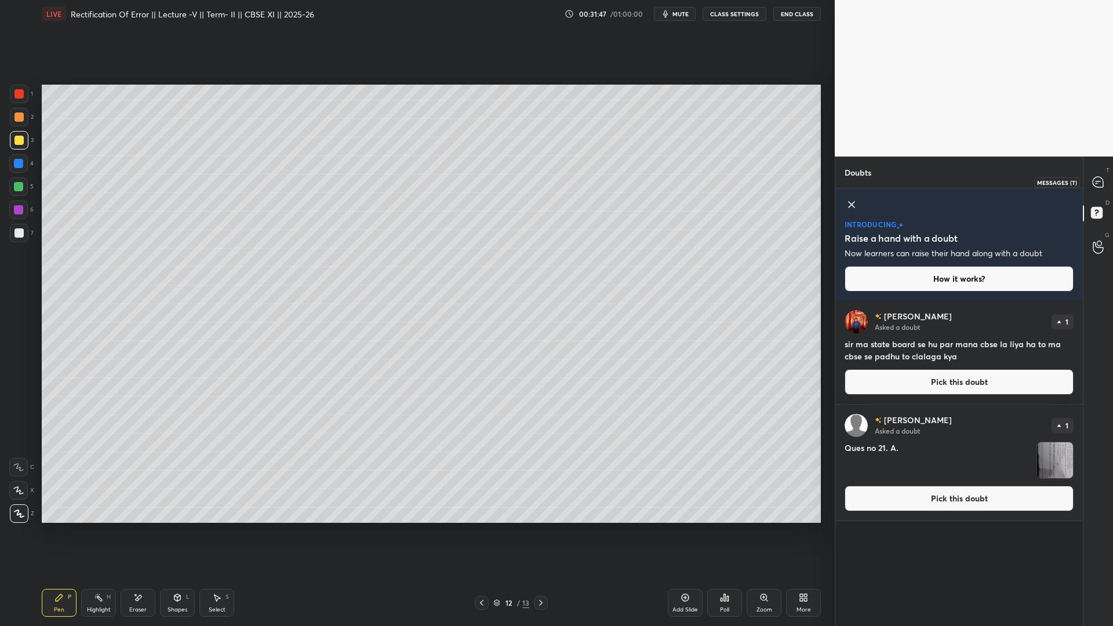
click at [1101, 186] on icon at bounding box center [1098, 182] width 10 height 10
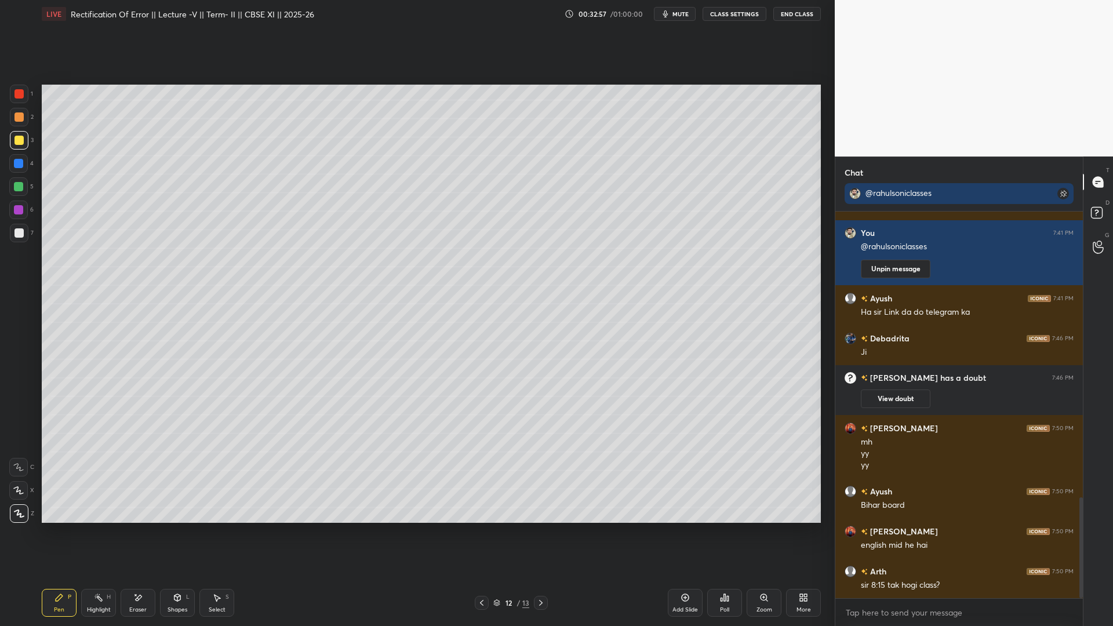
scroll to position [1098, 0]
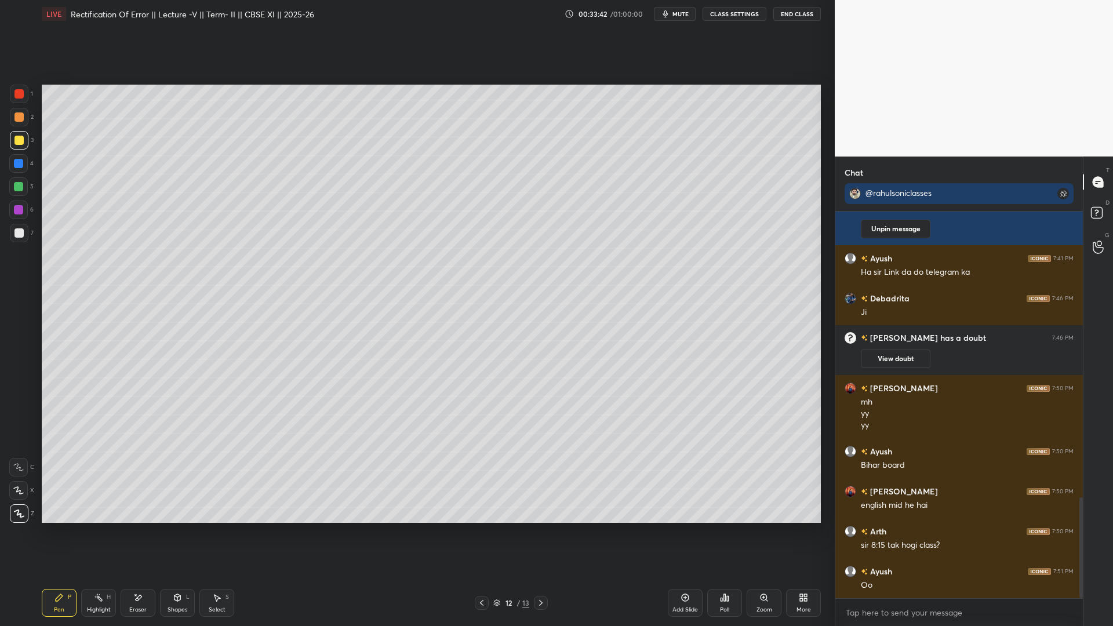
click at [683, 574] on icon at bounding box center [684, 597] width 9 height 9
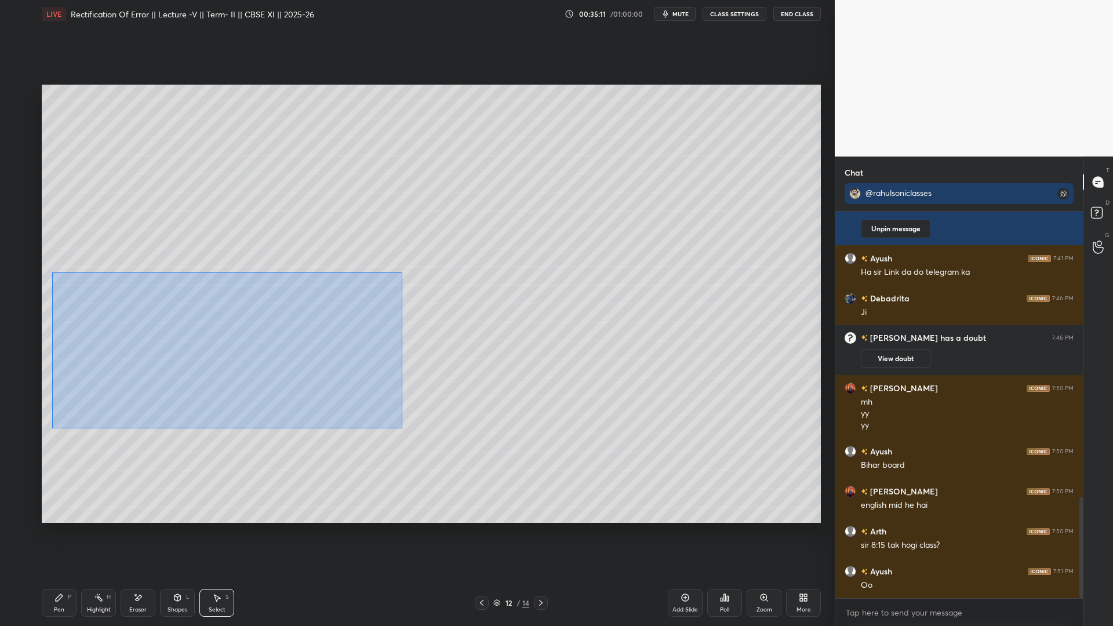
drag, startPoint x: 52, startPoint y: 271, endPoint x: 621, endPoint y: 489, distance: 610.0
click at [621, 489] on div "0 ° Undo Copy Duplicate Duplicate to new slide Delete" at bounding box center [431, 304] width 779 height 438
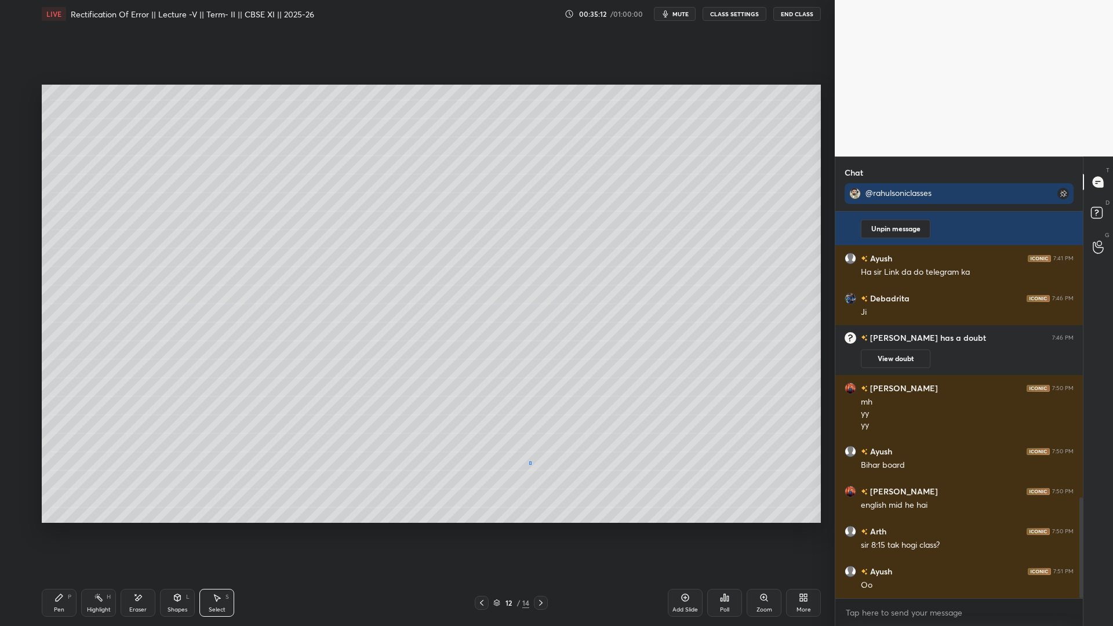
click at [530, 461] on div "0 ° Undo Copy Duplicate Duplicate to new slide Delete" at bounding box center [431, 304] width 779 height 438
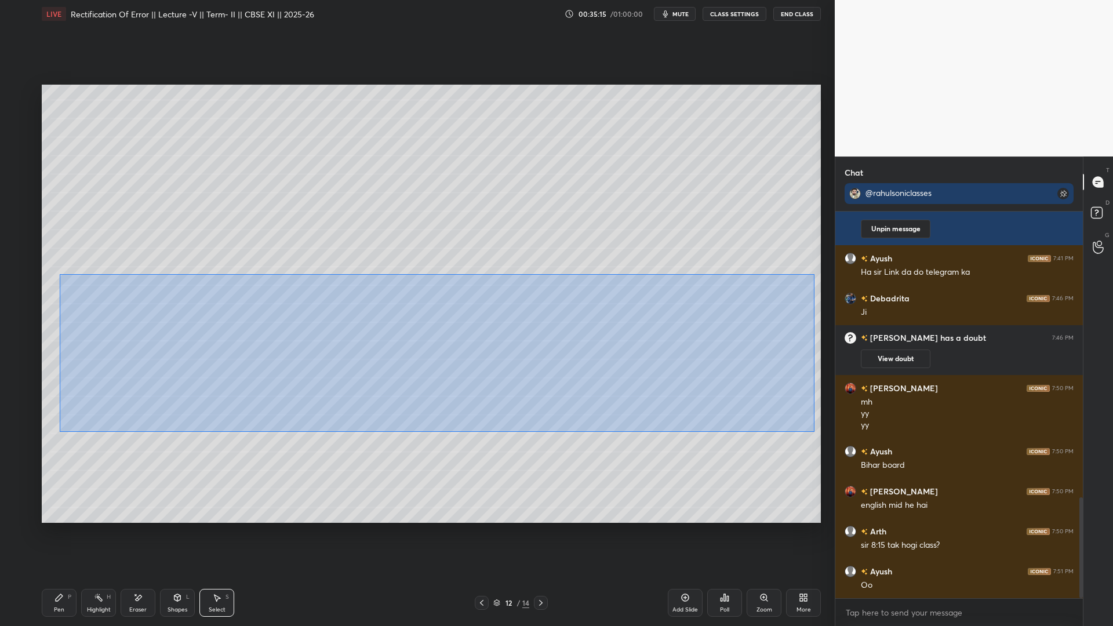
drag, startPoint x: 59, startPoint y: 274, endPoint x: 809, endPoint y: 425, distance: 765.8
click at [814, 431] on div "0 ° Undo Copy Duplicate Duplicate to new slide Delete" at bounding box center [431, 304] width 779 height 438
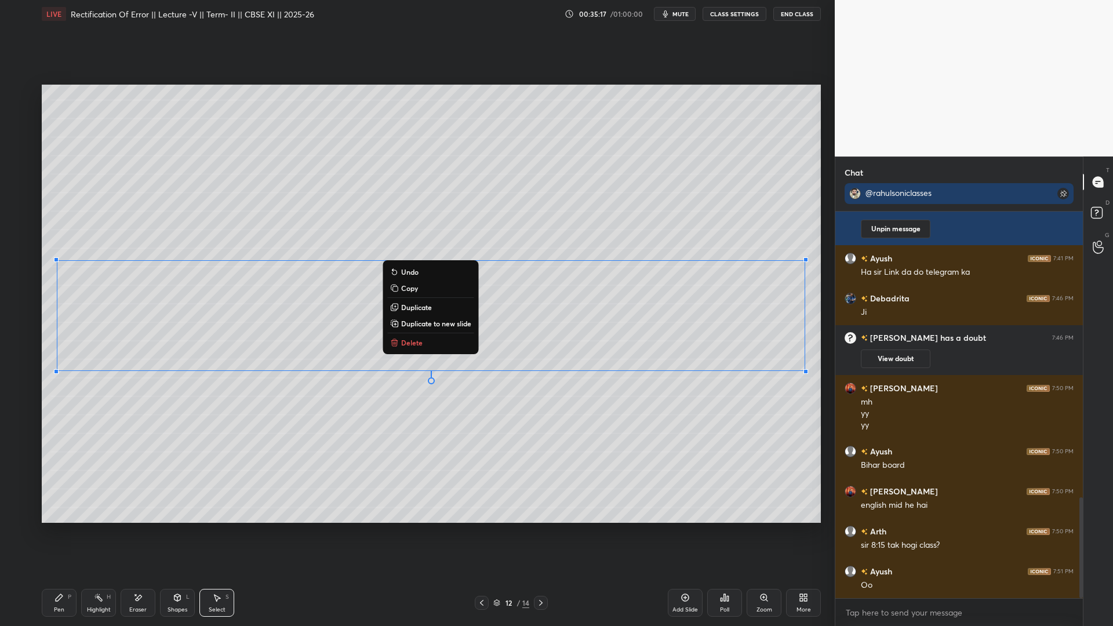
click at [401, 282] on button "Copy" at bounding box center [430, 288] width 86 height 14
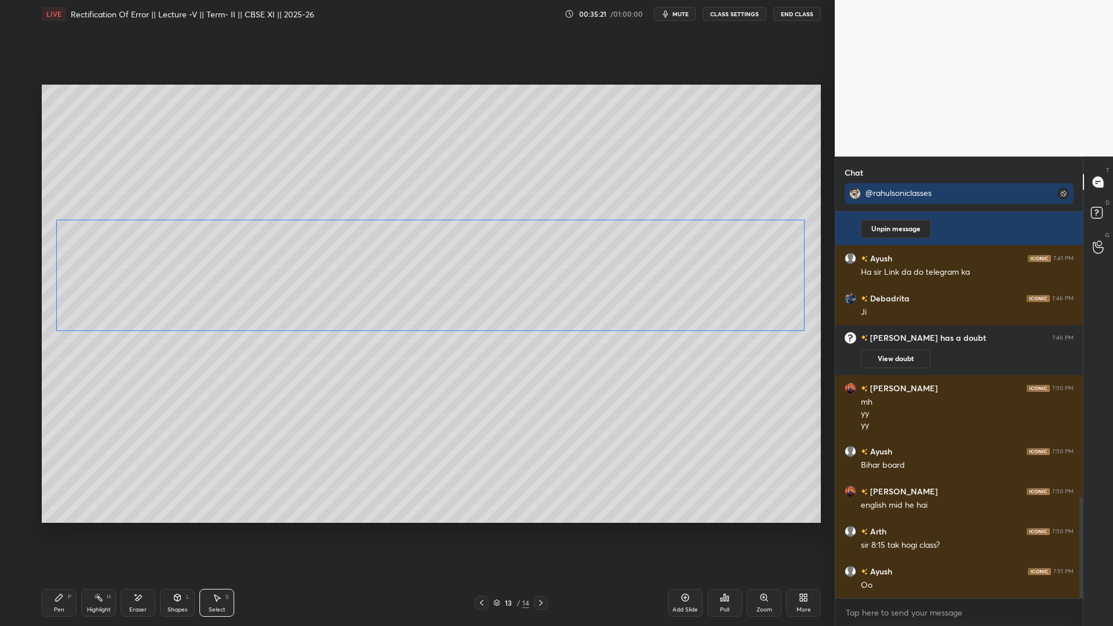
drag, startPoint x: 531, startPoint y: 345, endPoint x: 527, endPoint y: 304, distance: 41.9
click at [530, 305] on div "0 ° Undo Copy Paste here Duplicate Duplicate to new slide Delete" at bounding box center [431, 304] width 779 height 438
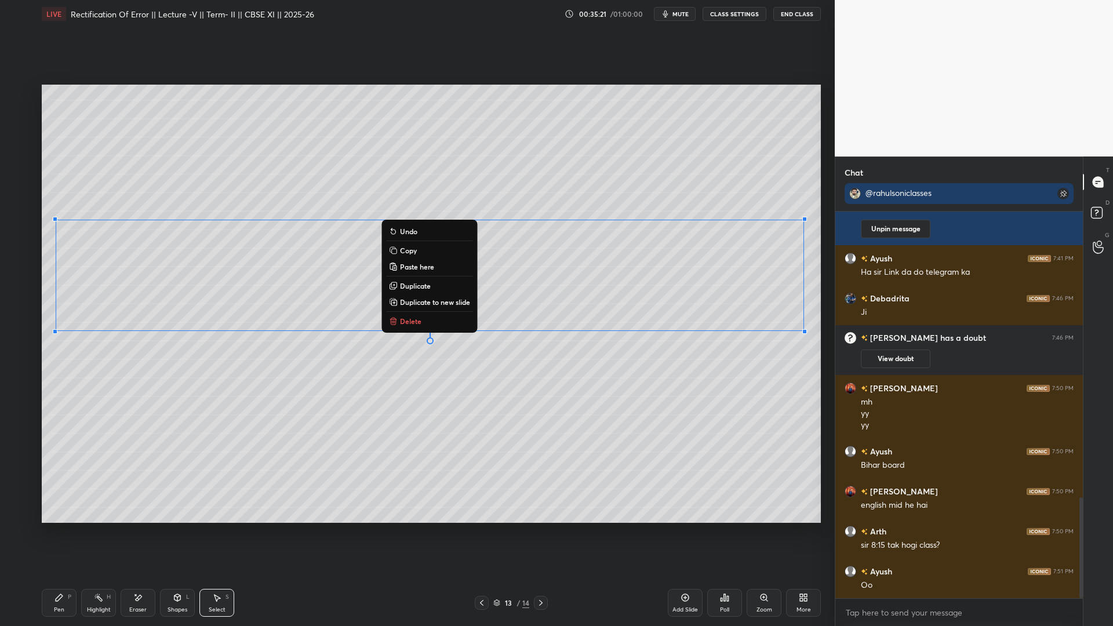
click at [576, 418] on div "0 ° Undo Copy Paste here Duplicate Duplicate to new slide Delete" at bounding box center [431, 304] width 779 height 438
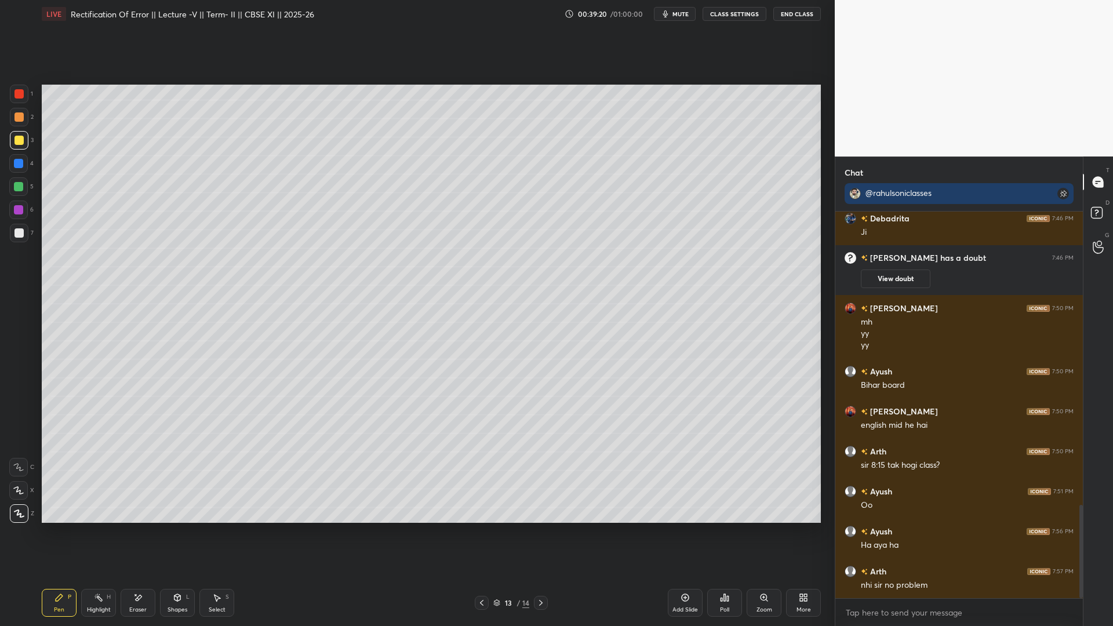
scroll to position [1218, 0]
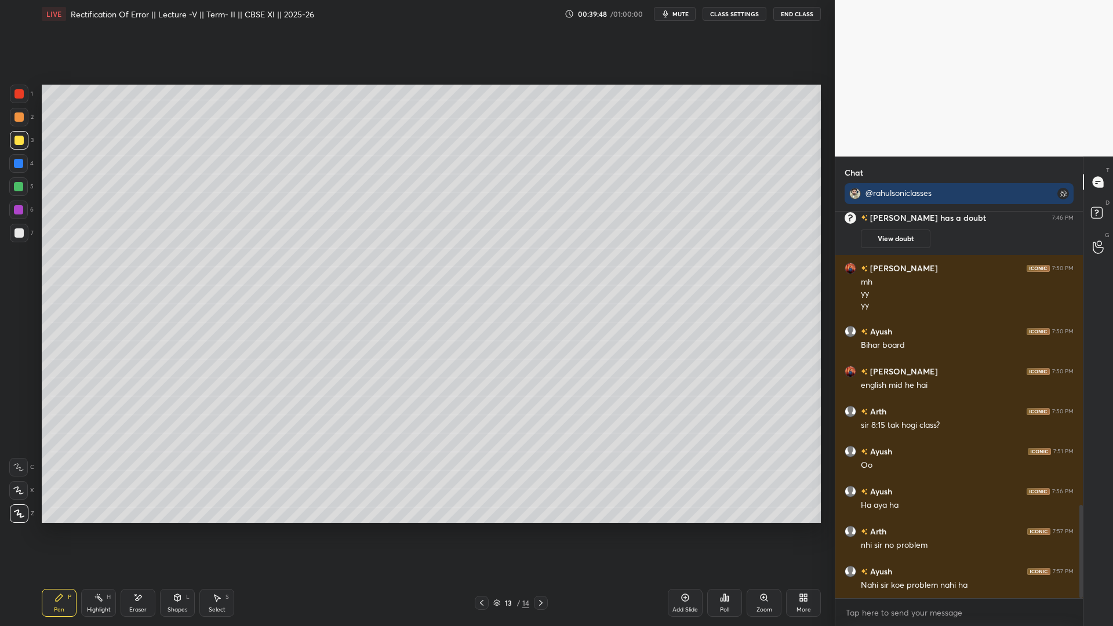
click at [779, 12] on button "End Class" at bounding box center [797, 14] width 48 height 14
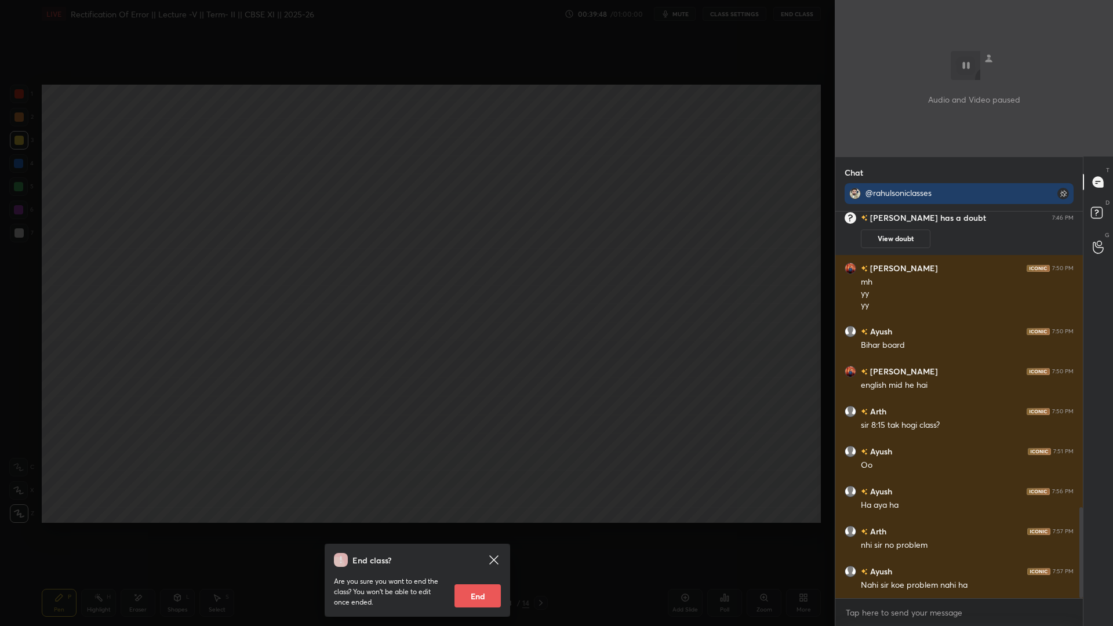
scroll to position [1258, 0]
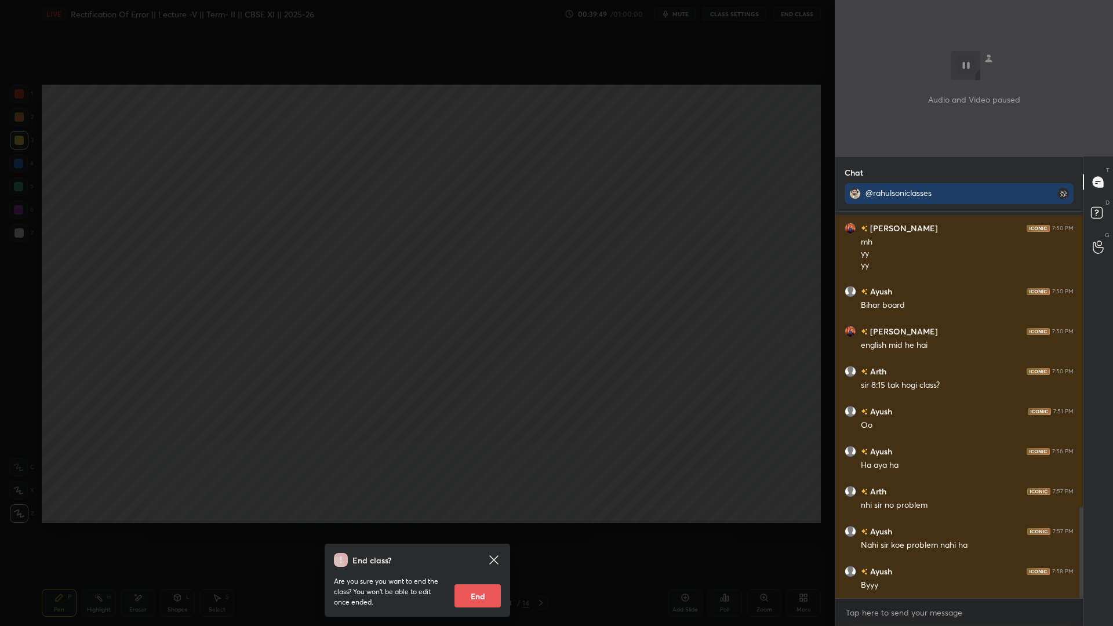
click at [466, 574] on div "End class? Are you sure you want to end the class? You won’t be able to edit on…" at bounding box center [417, 313] width 835 height 626
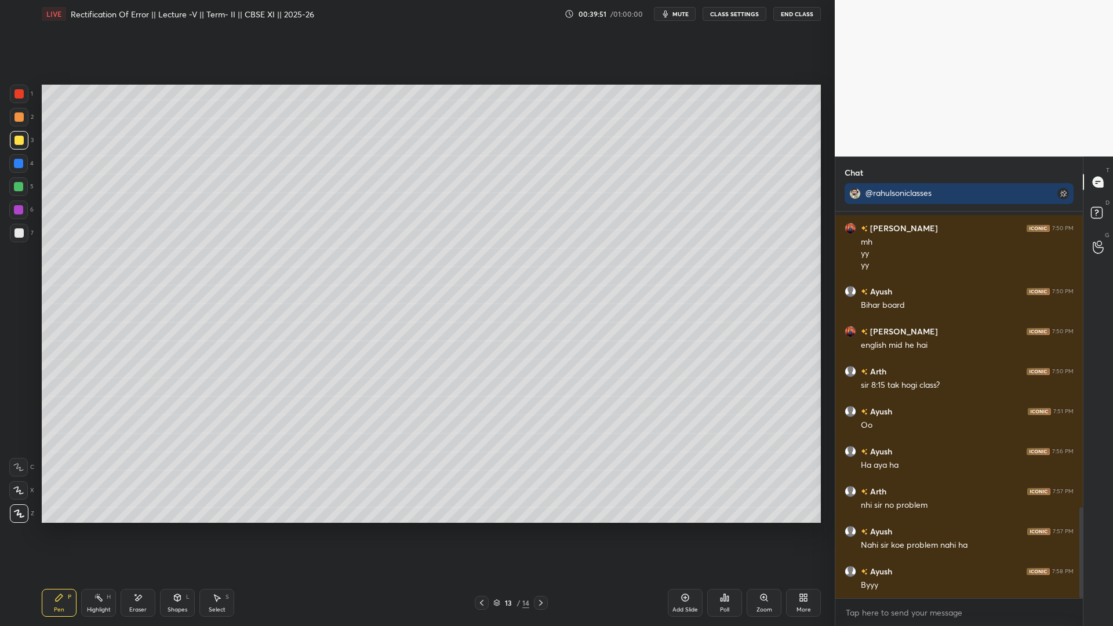
click at [780, 13] on button "End Class" at bounding box center [797, 14] width 48 height 14
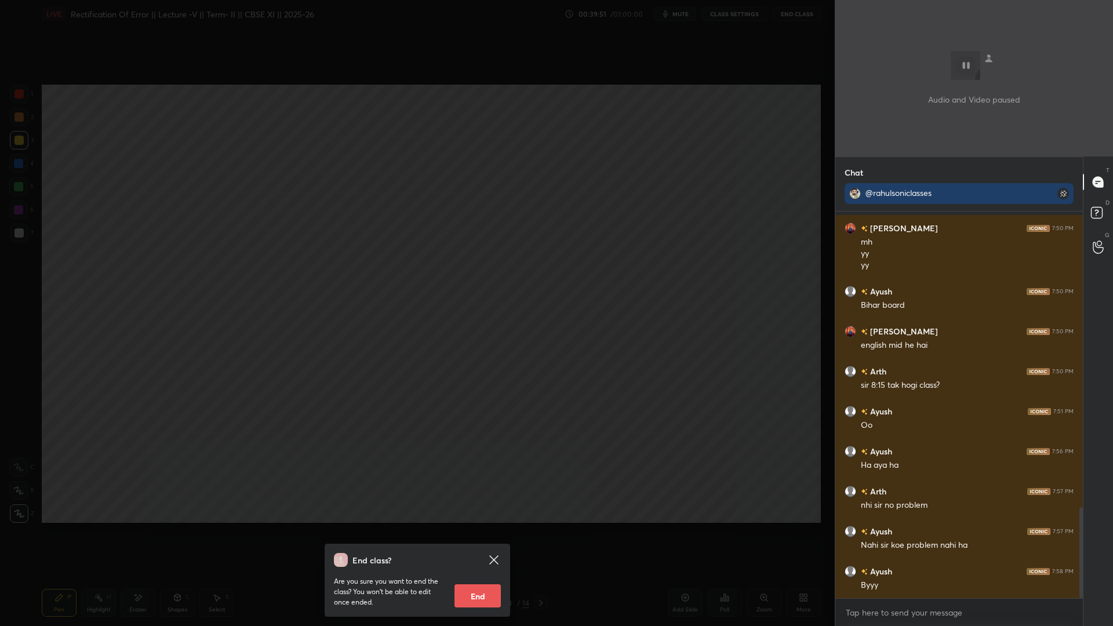
click at [457, 574] on button "End" at bounding box center [477, 595] width 46 height 23
type textarea "x"
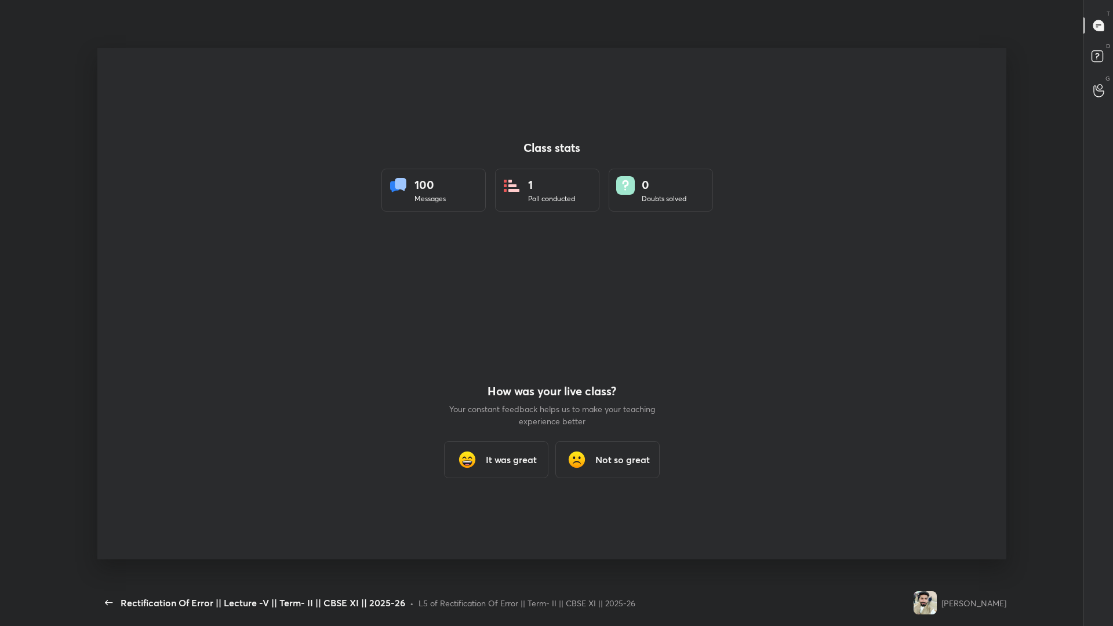
scroll to position [57412, 56883]
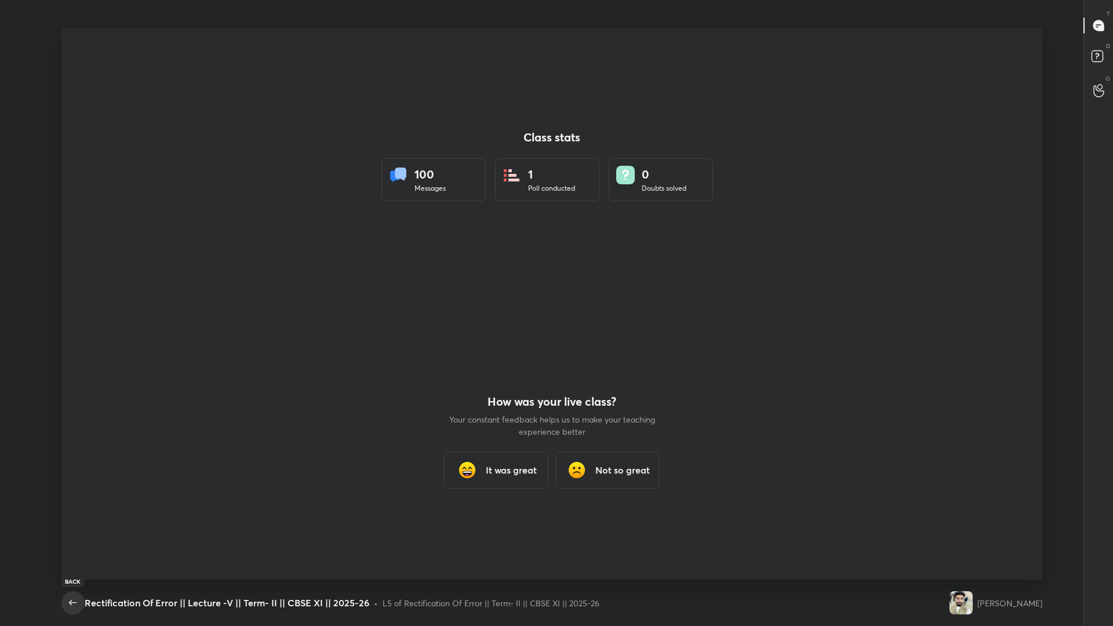
click at [79, 574] on span "button" at bounding box center [73, 603] width 19 height 14
